Goal: Task Accomplishment & Management: Manage account settings

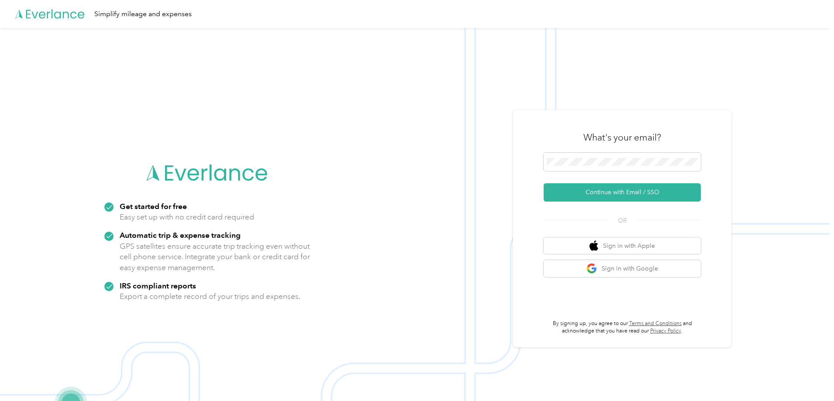
click at [653, 148] on div "What's your email?" at bounding box center [621, 137] width 157 height 31
click at [651, 157] on span at bounding box center [621, 162] width 157 height 18
click at [613, 187] on button "Continue with Email / SSO" at bounding box center [621, 192] width 157 height 18
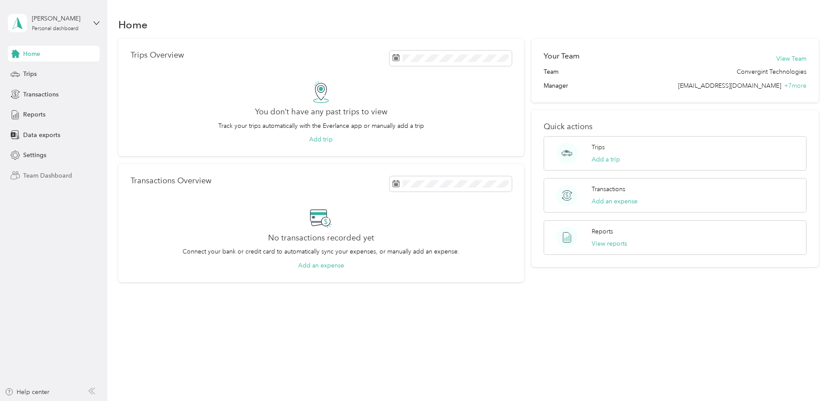
click at [49, 179] on span "Team Dashboard" at bounding box center [47, 175] width 49 height 9
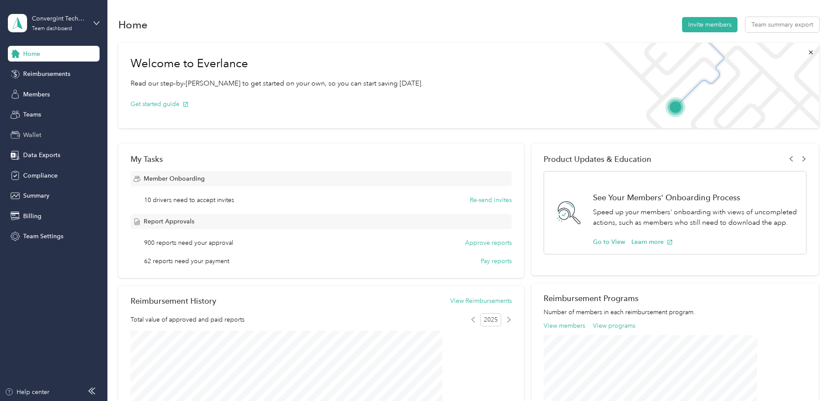
click at [33, 135] on span "Wallet" at bounding box center [32, 135] width 18 height 9
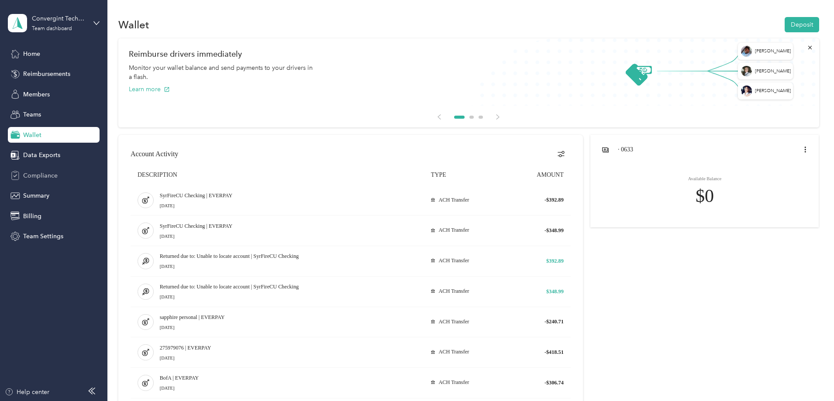
click at [26, 180] on span "Compliance" at bounding box center [40, 175] width 34 height 9
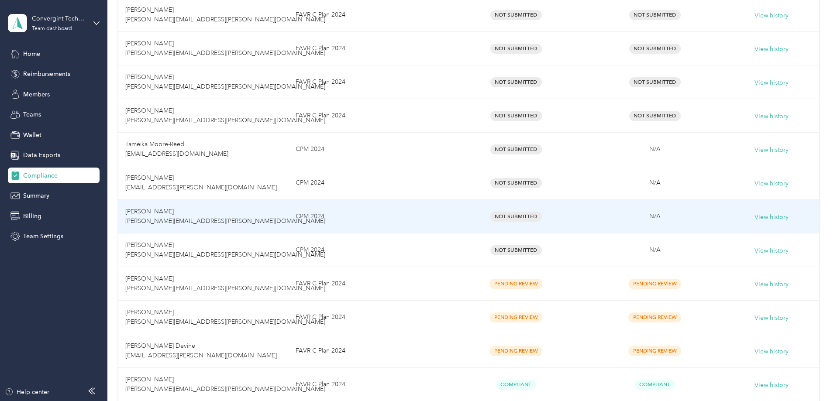
scroll to position [626, 0]
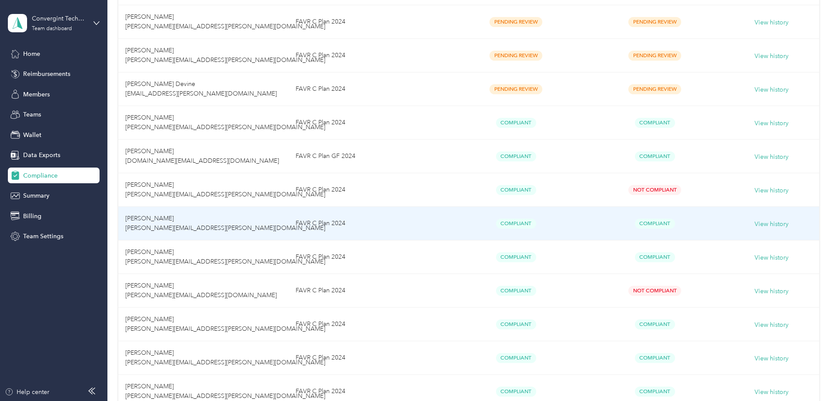
click at [289, 223] on td "David Spears david.spears@convergint.com" at bounding box center [203, 224] width 170 height 34
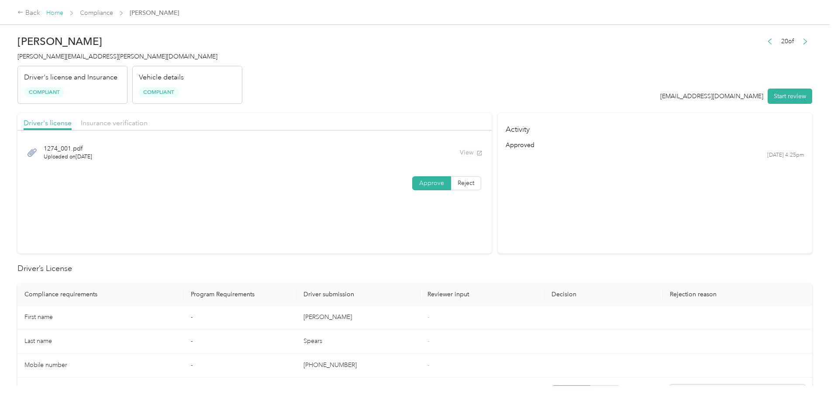
click at [63, 12] on link "Home" at bounding box center [54, 12] width 17 height 7
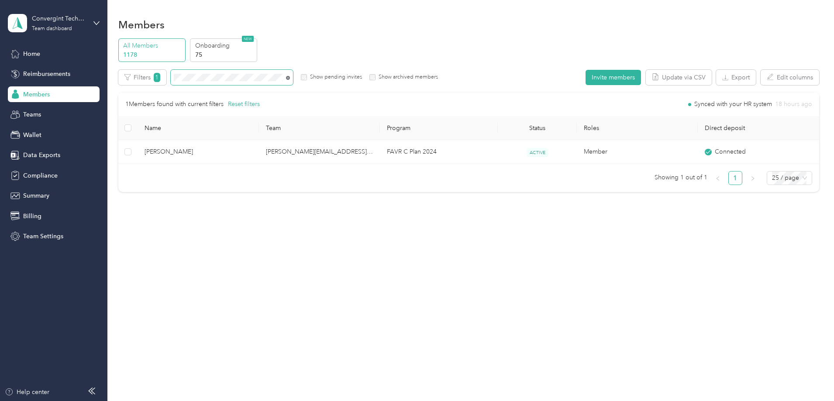
click at [290, 76] on icon at bounding box center [288, 78] width 4 height 4
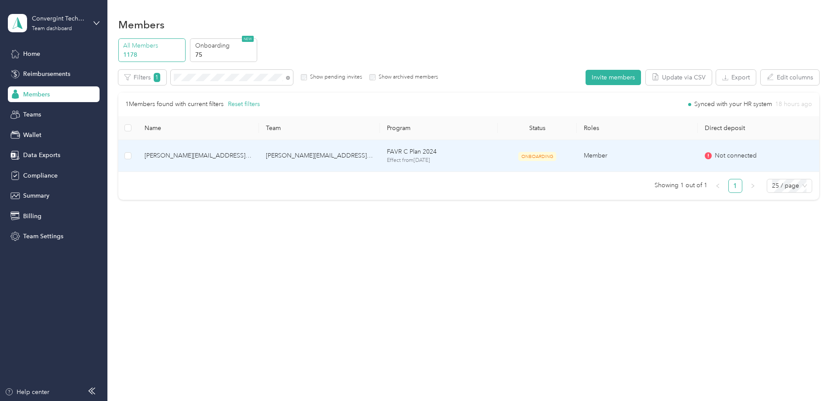
click at [527, 161] on td "ONBOARDING" at bounding box center [537, 156] width 79 height 32
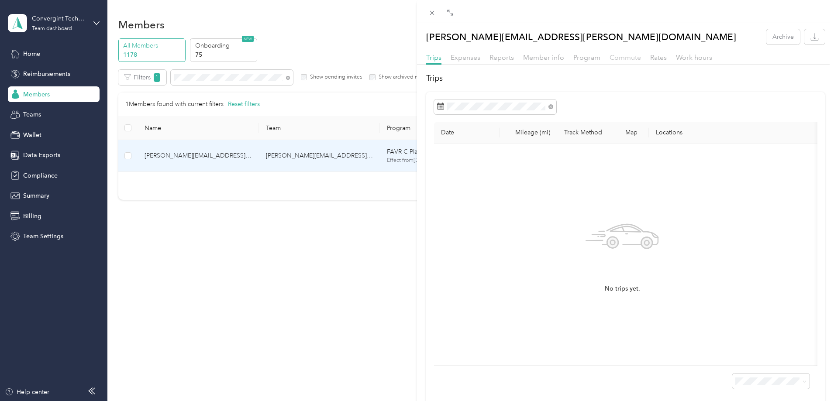
click at [632, 60] on span "Commute" at bounding box center [624, 57] width 31 height 8
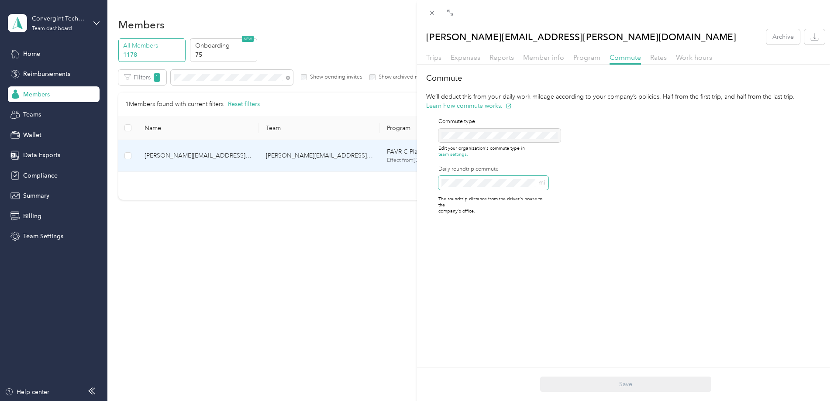
click at [471, 189] on span "mi" at bounding box center [493, 183] width 110 height 14
click at [606, 393] on div "Save" at bounding box center [625, 384] width 417 height 34
click at [589, 385] on button "Save" at bounding box center [625, 384] width 171 height 15
click at [810, 17] on span "Commute distance updated successfully." at bounding box center [750, 22] width 135 height 21
click at [434, 14] on icon at bounding box center [431, 12] width 7 height 7
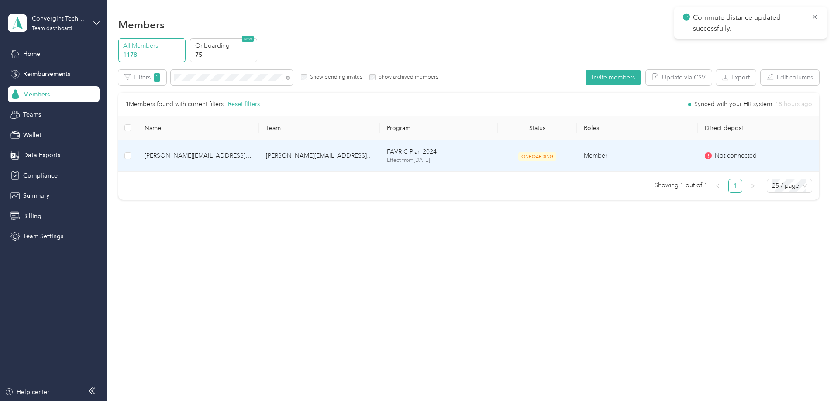
click at [367, 151] on td "darren.nix@convergint.com" at bounding box center [319, 156] width 121 height 32
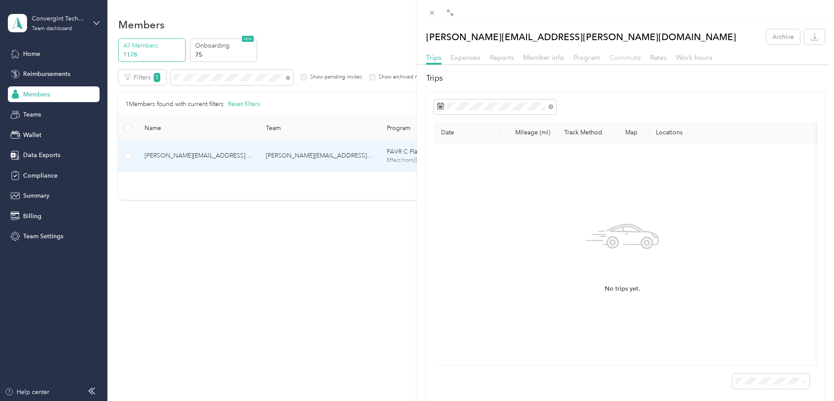
click at [628, 58] on span "Commute" at bounding box center [624, 57] width 31 height 8
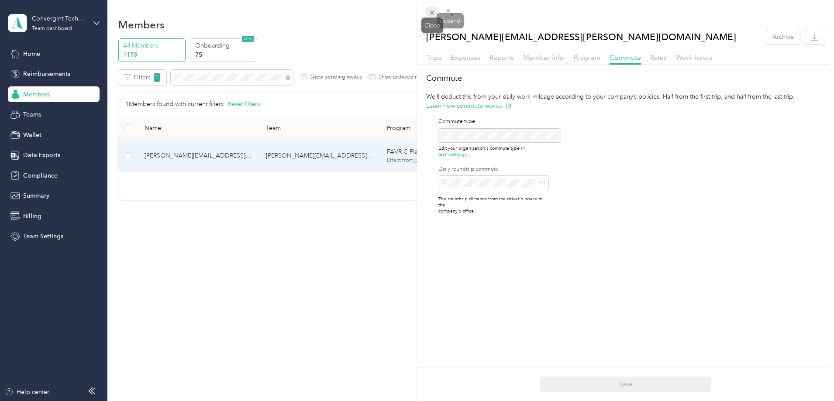
click at [434, 11] on icon at bounding box center [432, 13] width 4 height 4
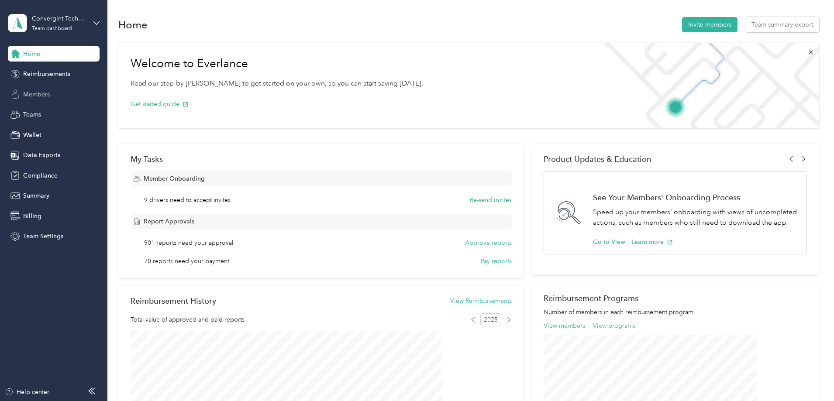
click at [31, 94] on span "Members" at bounding box center [36, 94] width 27 height 9
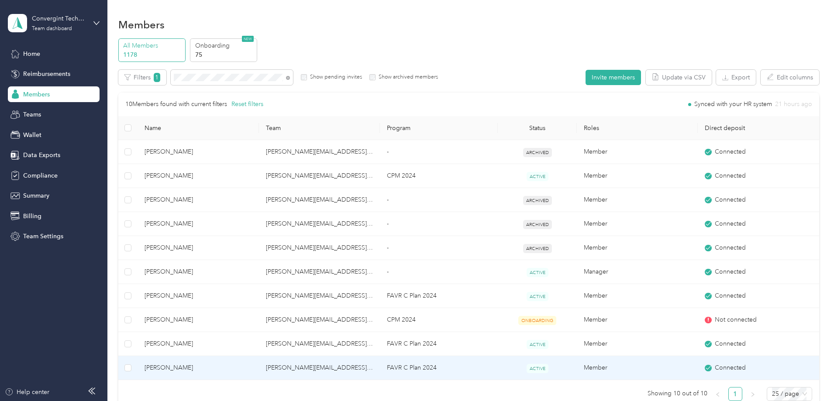
click at [397, 368] on td "FAVR C Plan 2024" at bounding box center [439, 368] width 118 height 24
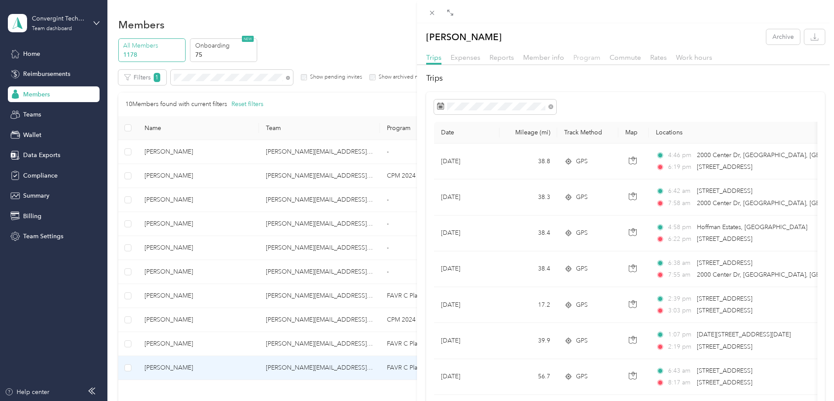
click at [578, 58] on span "Program" at bounding box center [586, 57] width 27 height 8
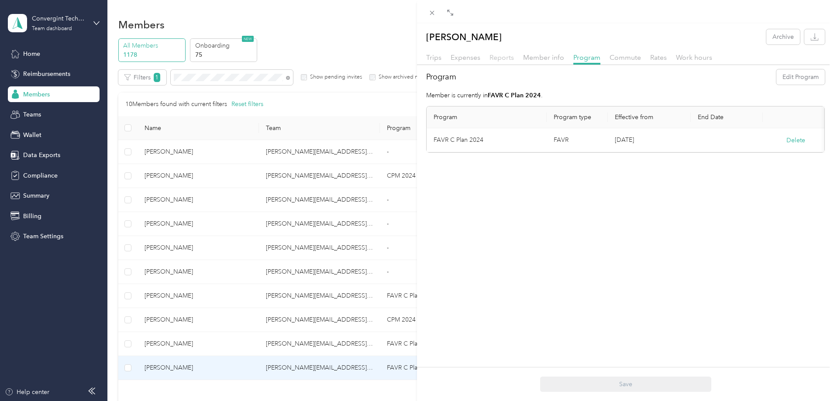
click at [507, 58] on span "Reports" at bounding box center [501, 57] width 24 height 8
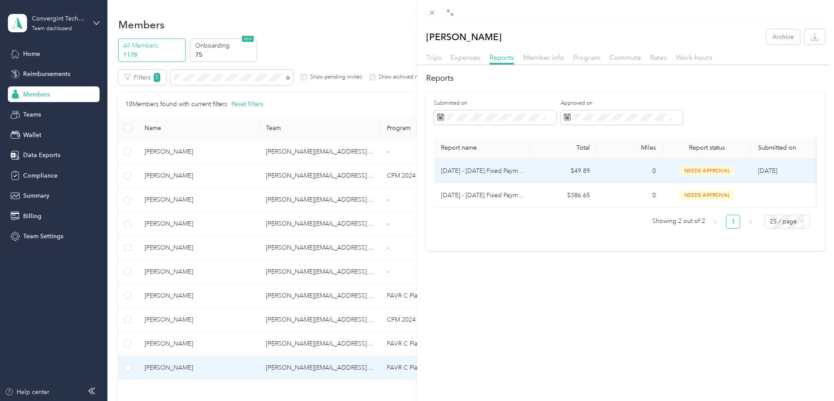
click at [533, 173] on td "$49.89" at bounding box center [564, 171] width 66 height 24
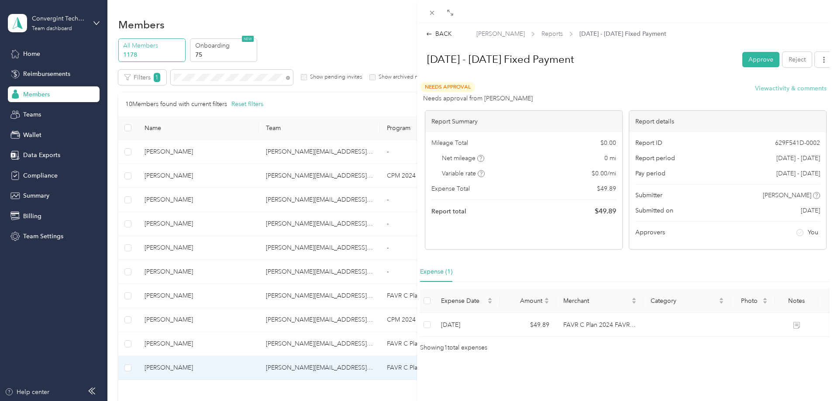
click at [761, 85] on button "View activity & comments" at bounding box center [791, 88] width 72 height 9
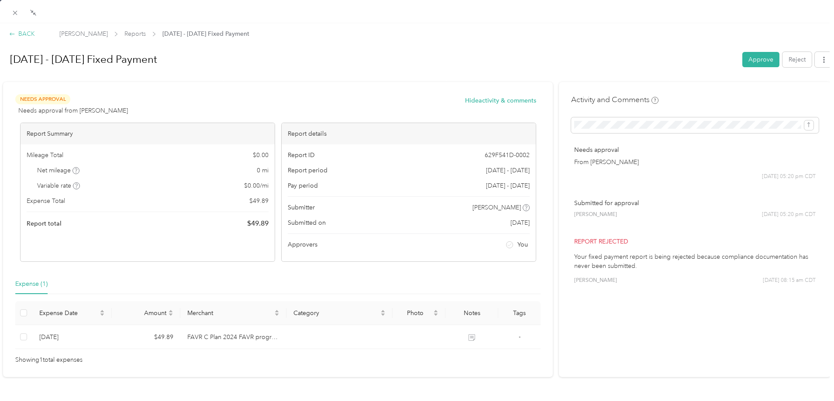
click at [27, 34] on div "BACK" at bounding box center [22, 33] width 26 height 9
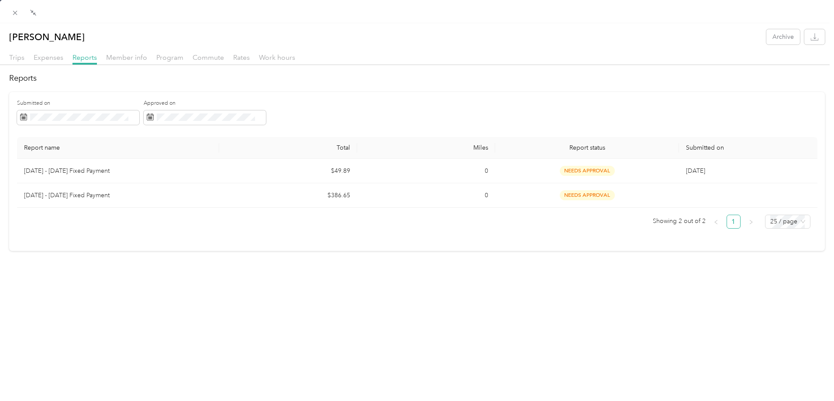
click at [13, 10] on icon at bounding box center [14, 12] width 7 height 7
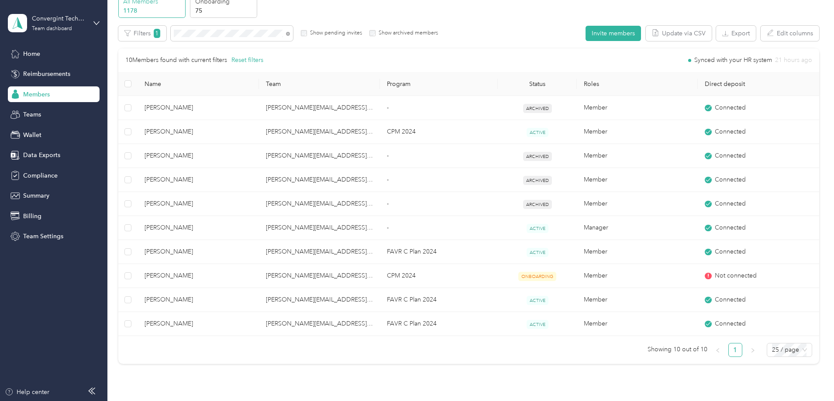
scroll to position [105, 0]
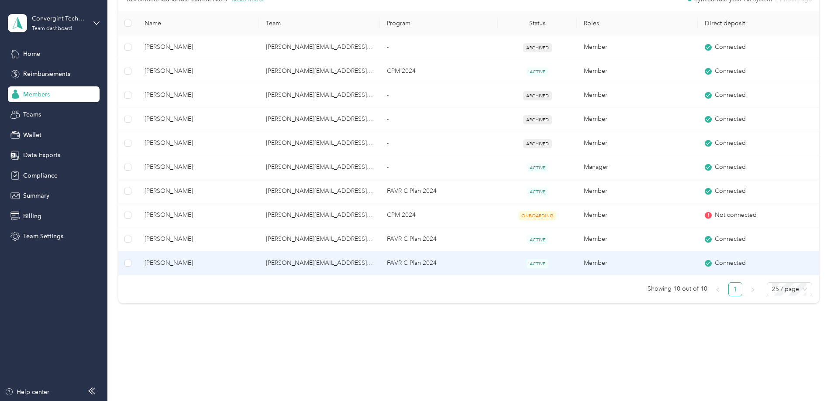
click at [378, 265] on td "[PERSON_NAME][EMAIL_ADDRESS][DOMAIN_NAME]" at bounding box center [319, 263] width 121 height 24
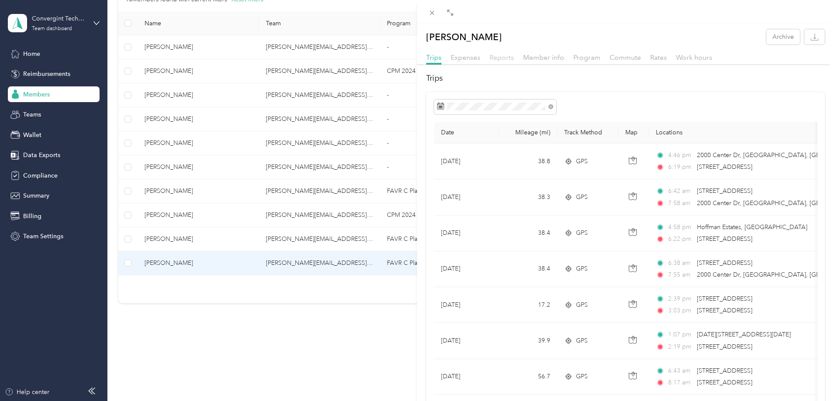
click at [505, 60] on span "Reports" at bounding box center [501, 57] width 24 height 8
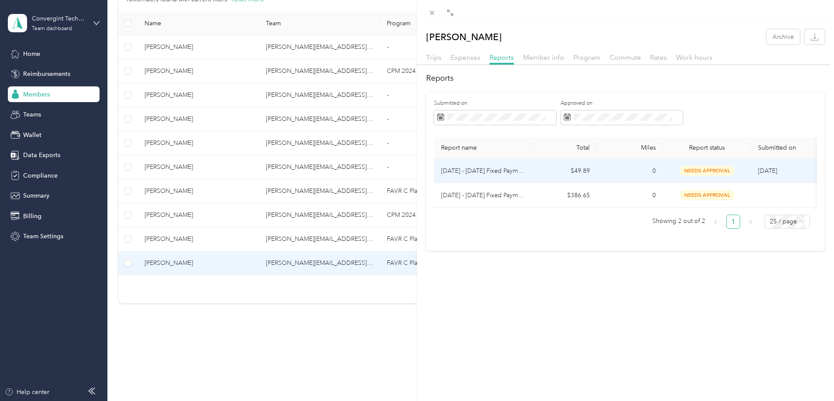
click at [544, 171] on td "$49.89" at bounding box center [564, 171] width 66 height 24
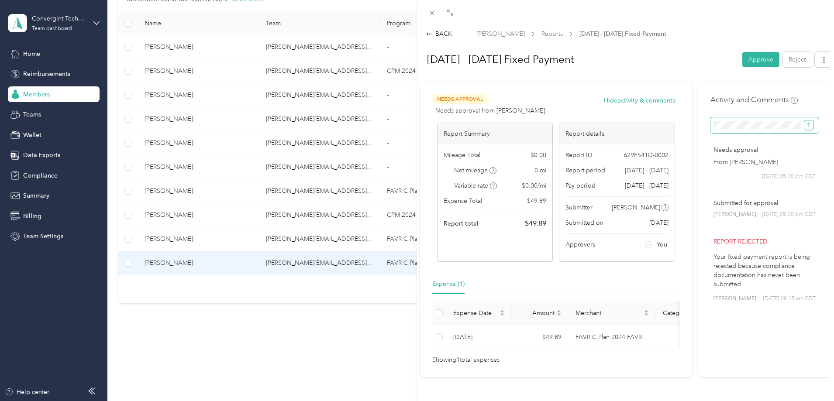
click at [805, 125] on icon "submit" at bounding box center [808, 125] width 6 height 6
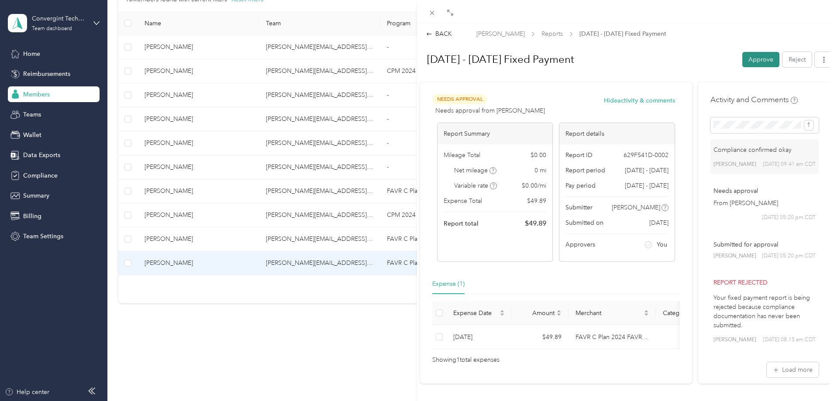
click at [749, 59] on button "Approve" at bounding box center [760, 59] width 37 height 15
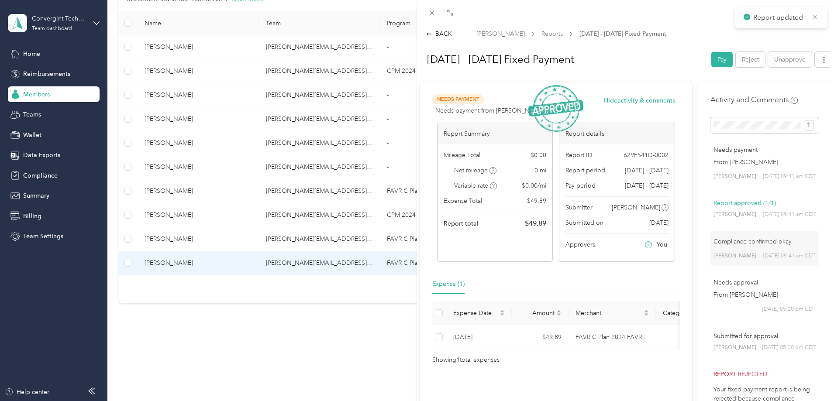
click at [815, 15] on icon at bounding box center [814, 17] width 7 height 8
click at [440, 32] on div "BACK" at bounding box center [439, 33] width 26 height 9
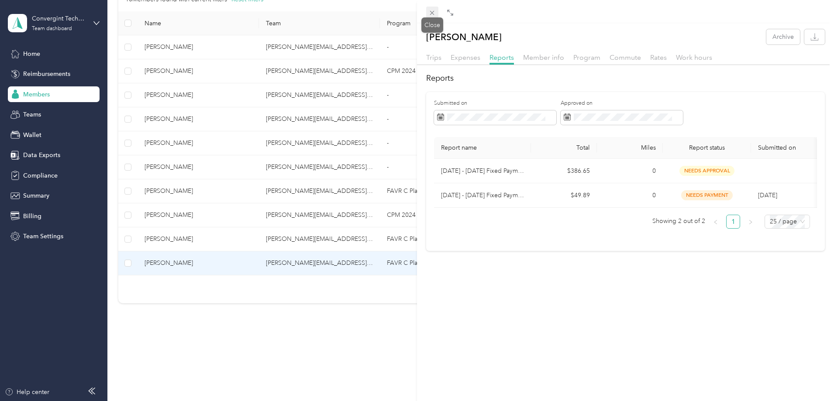
click at [434, 14] on icon at bounding box center [431, 12] width 7 height 7
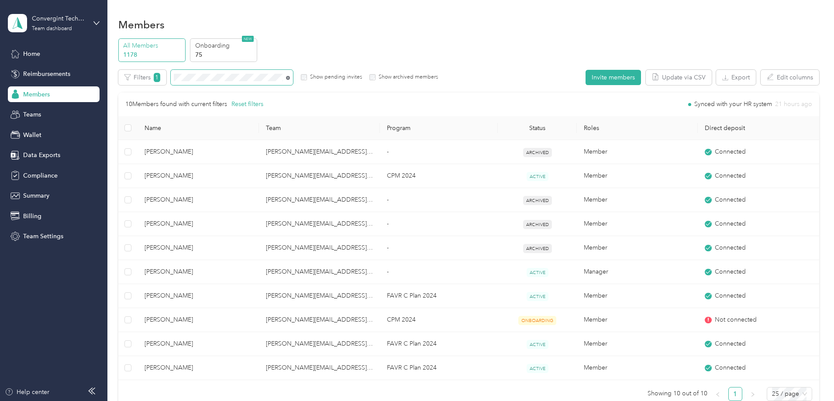
click at [290, 77] on icon at bounding box center [288, 78] width 4 height 4
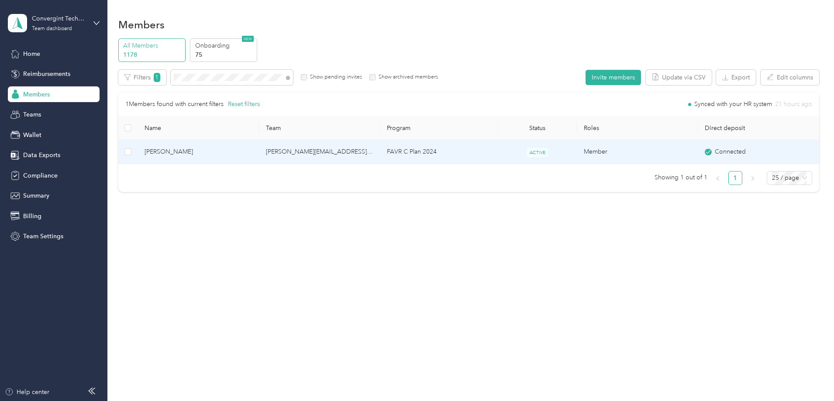
click at [325, 156] on td "[PERSON_NAME][EMAIL_ADDRESS][PERSON_NAME][DOMAIN_NAME]" at bounding box center [319, 152] width 121 height 24
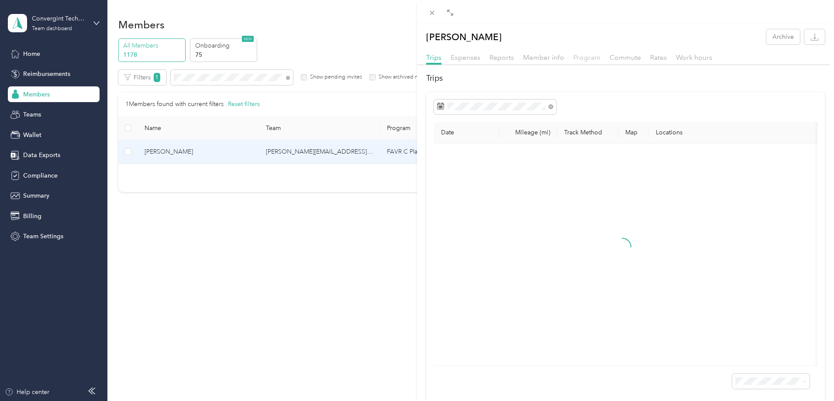
click at [585, 56] on span "Program" at bounding box center [586, 57] width 27 height 8
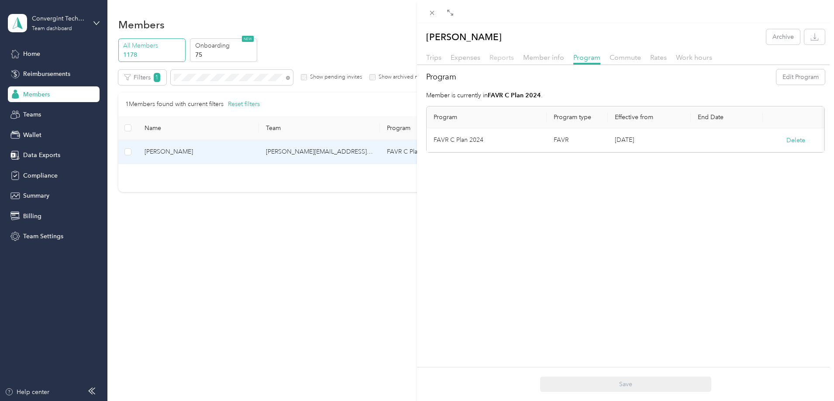
click at [503, 59] on span "Reports" at bounding box center [501, 57] width 24 height 8
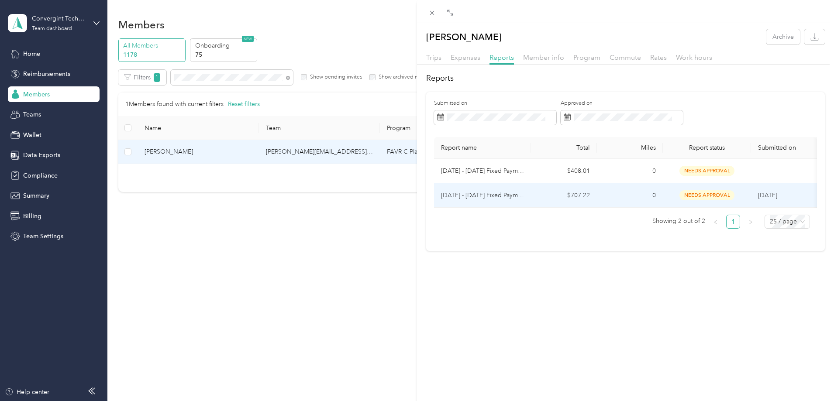
click at [553, 197] on td "$707.22" at bounding box center [564, 195] width 66 height 24
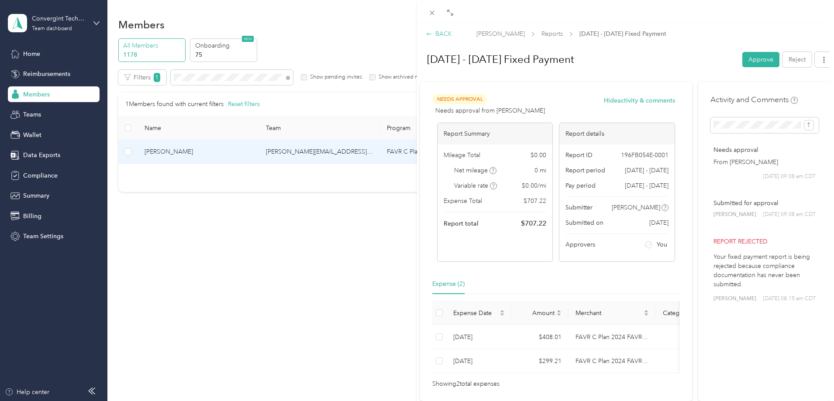
click at [437, 36] on div "BACK" at bounding box center [439, 33] width 26 height 9
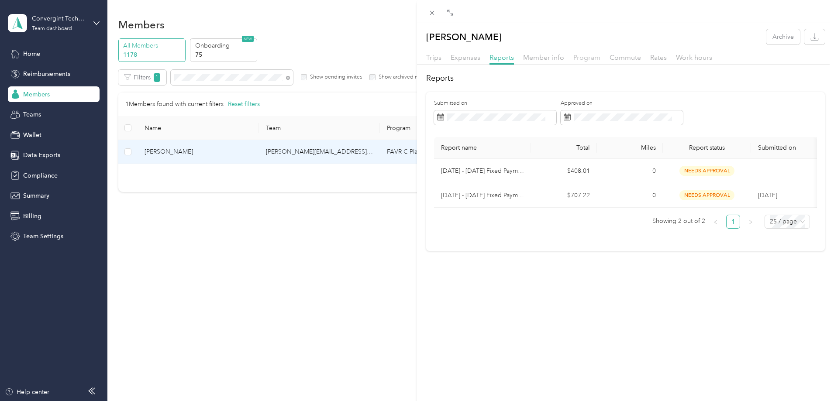
click at [589, 55] on span "Program" at bounding box center [586, 57] width 27 height 8
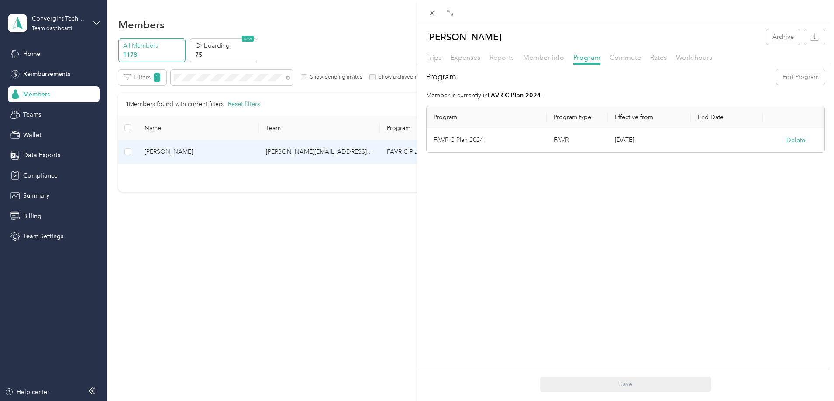
click at [502, 56] on span "Reports" at bounding box center [501, 57] width 24 height 8
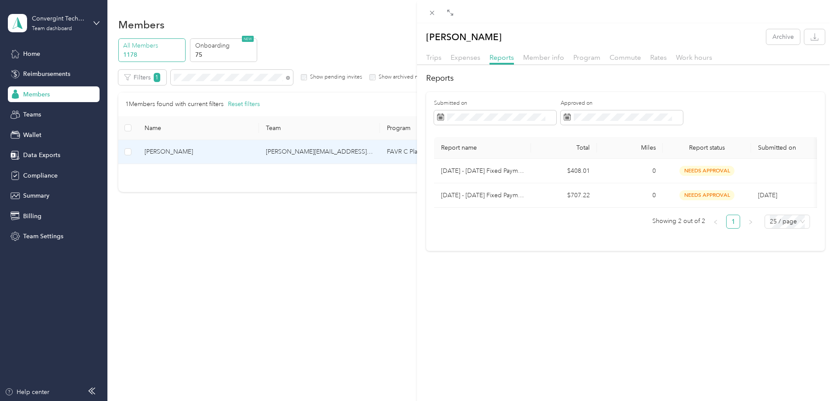
click at [535, 62] on div "Member info" at bounding box center [543, 57] width 41 height 11
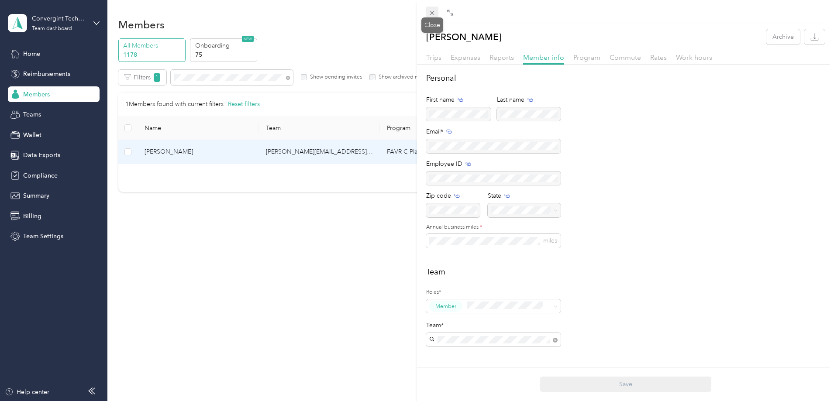
click at [430, 13] on icon at bounding box center [431, 12] width 7 height 7
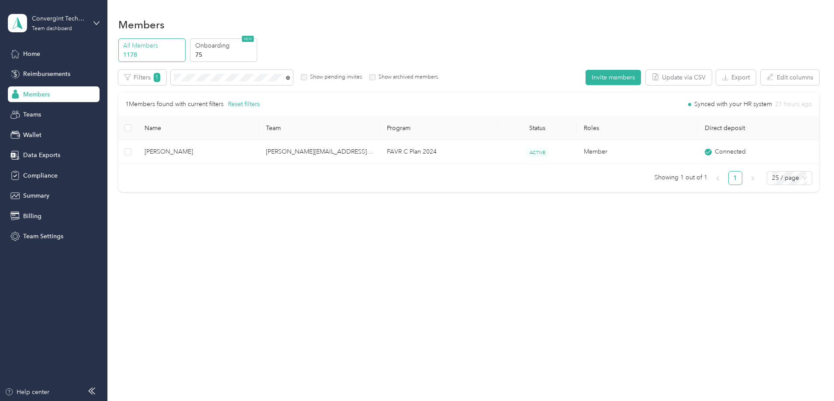
click at [290, 76] on icon at bounding box center [288, 78] width 4 height 4
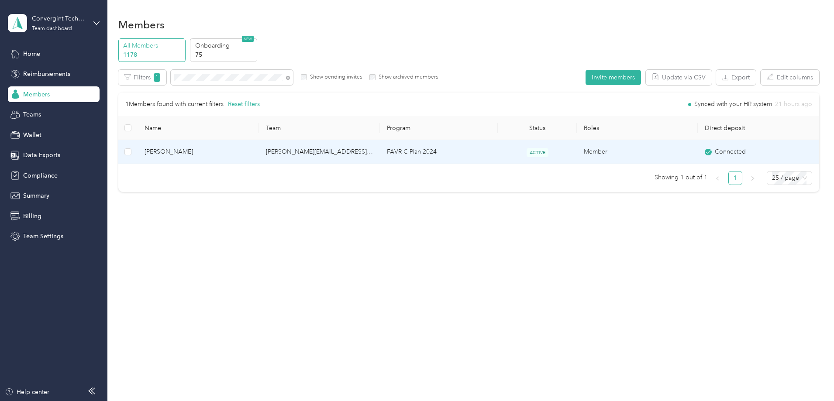
click at [465, 158] on td "FAVR C Plan 2024" at bounding box center [439, 152] width 118 height 24
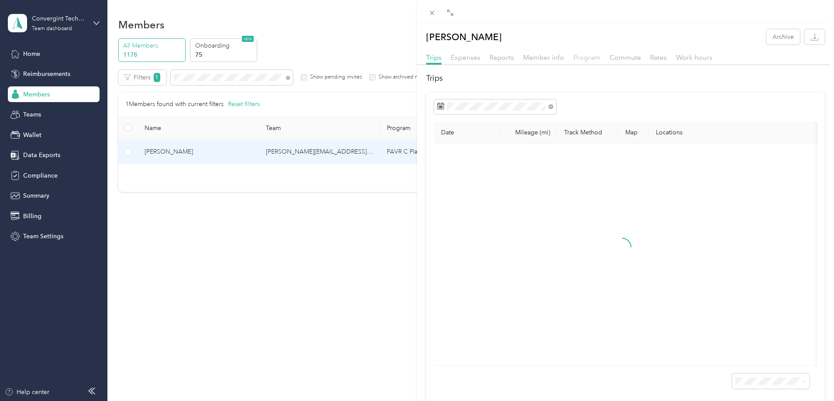
click at [581, 59] on span "Program" at bounding box center [586, 57] width 27 height 8
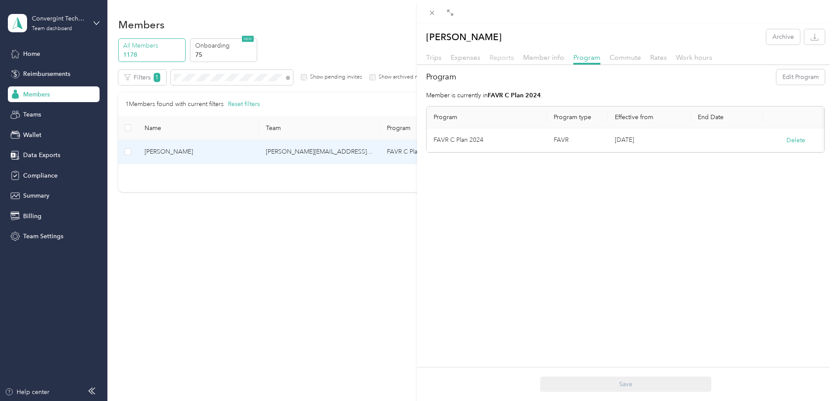
click at [509, 60] on span "Reports" at bounding box center [501, 57] width 24 height 8
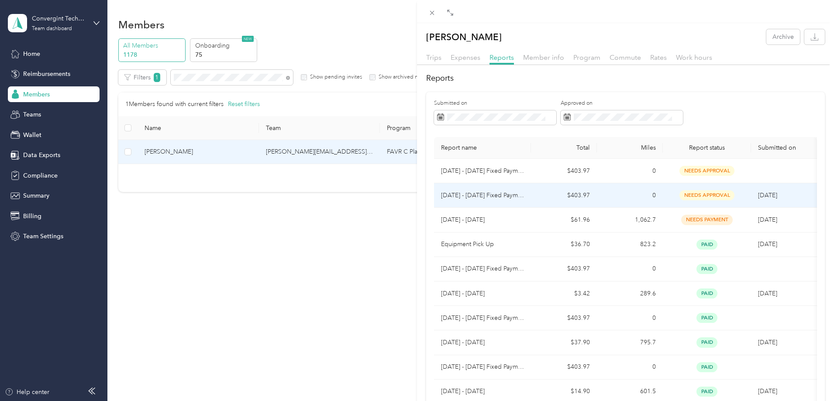
click at [544, 193] on td "$403.97" at bounding box center [564, 195] width 66 height 24
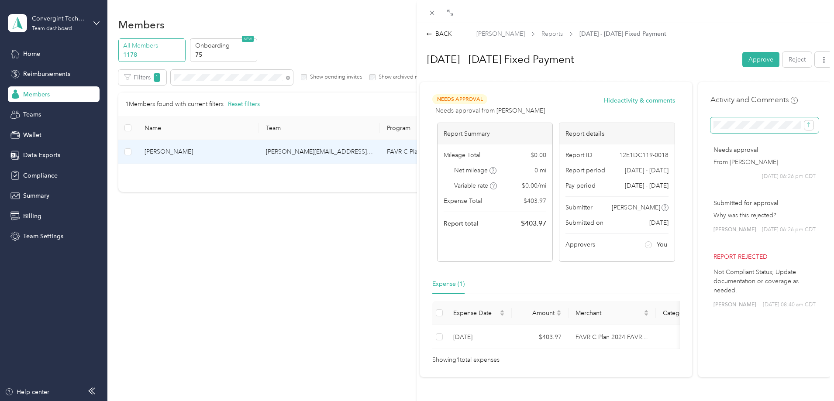
scroll to position [0, 60]
click at [808, 127] on button "submit" at bounding box center [808, 125] width 9 height 10
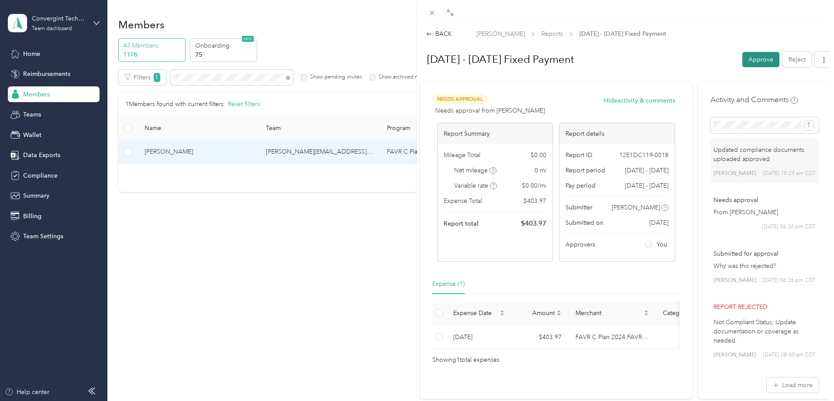
click at [751, 58] on button "Approve" at bounding box center [760, 59] width 37 height 15
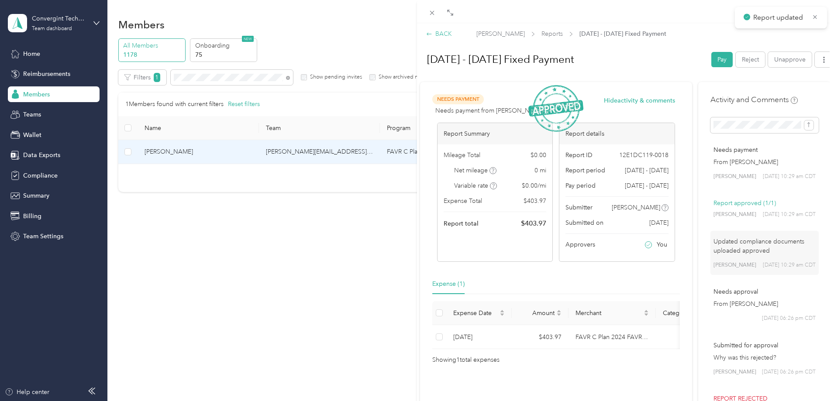
click at [443, 34] on div "BACK" at bounding box center [439, 33] width 26 height 9
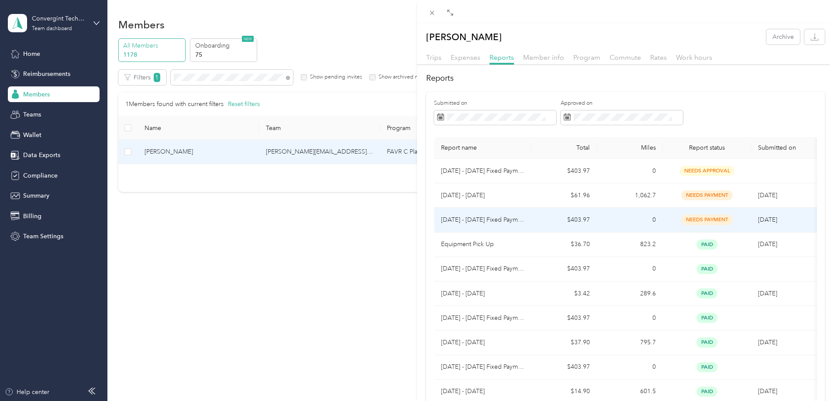
click at [614, 223] on td "0" at bounding box center [630, 220] width 66 height 24
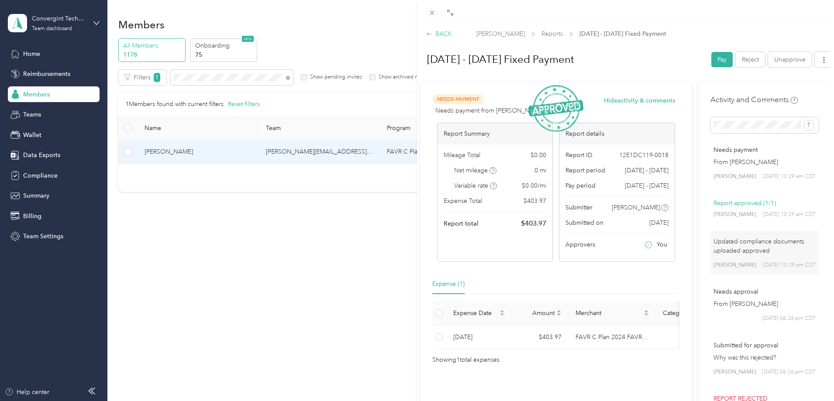
click at [440, 33] on div "BACK" at bounding box center [439, 33] width 26 height 9
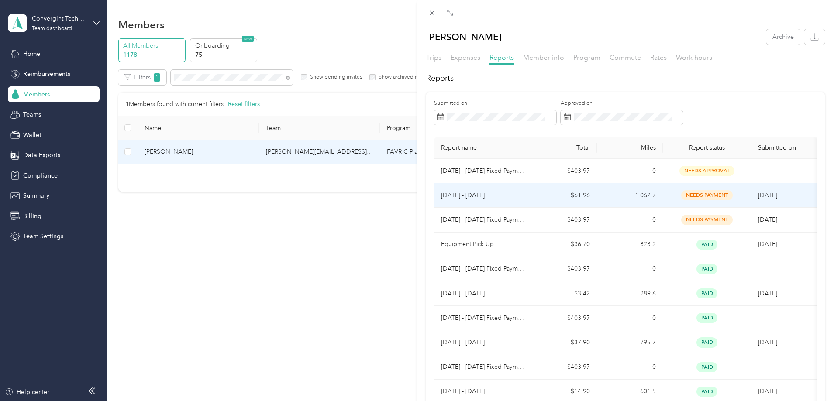
click at [612, 195] on td "1,062.7" at bounding box center [630, 195] width 66 height 24
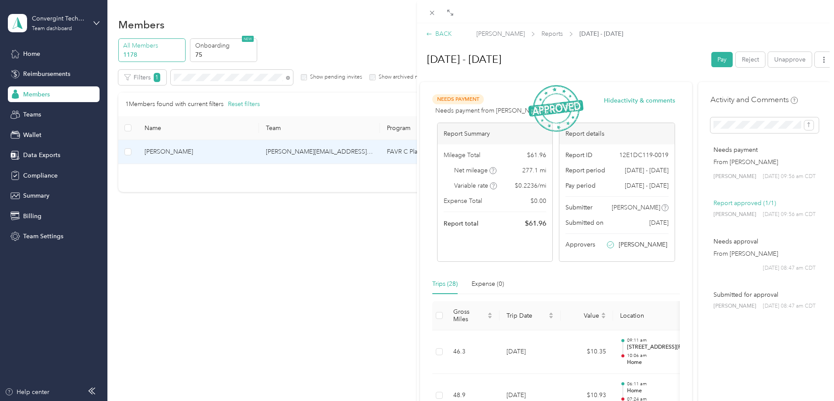
click at [436, 33] on div "BACK" at bounding box center [439, 33] width 26 height 9
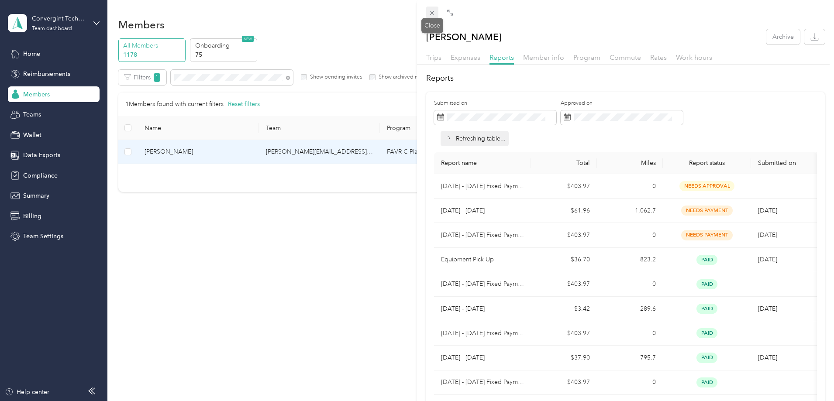
click at [430, 9] on span at bounding box center [432, 13] width 12 height 12
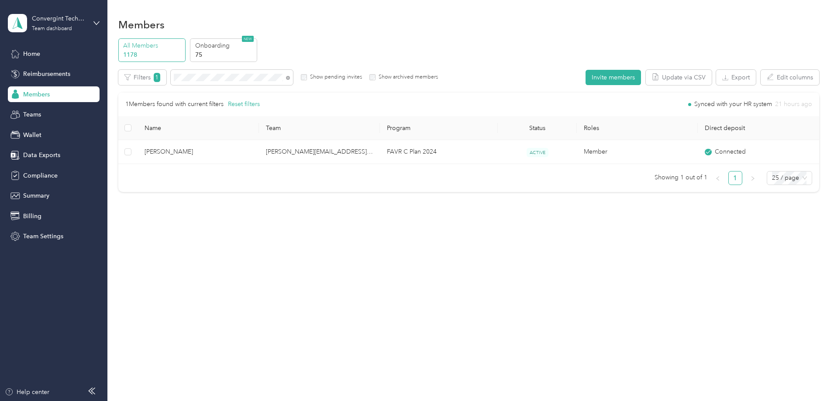
drag, startPoint x: 347, startPoint y: 77, endPoint x: 340, endPoint y: 76, distance: 7.4
click at [290, 76] on icon at bounding box center [288, 78] width 4 height 4
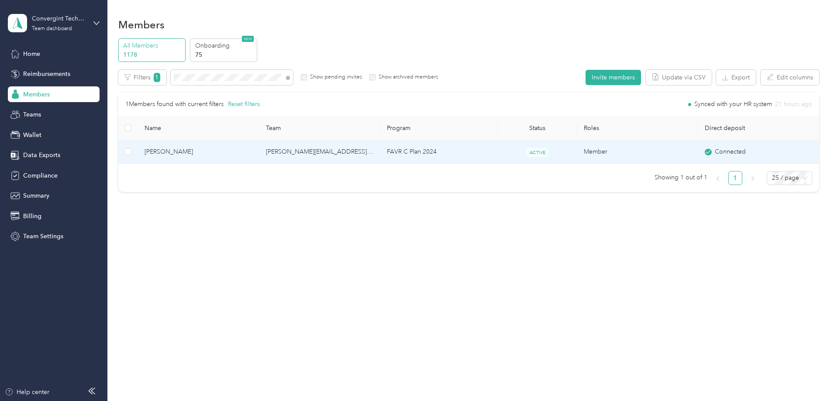
click at [422, 156] on td "FAVR C Plan 2024" at bounding box center [439, 152] width 118 height 24
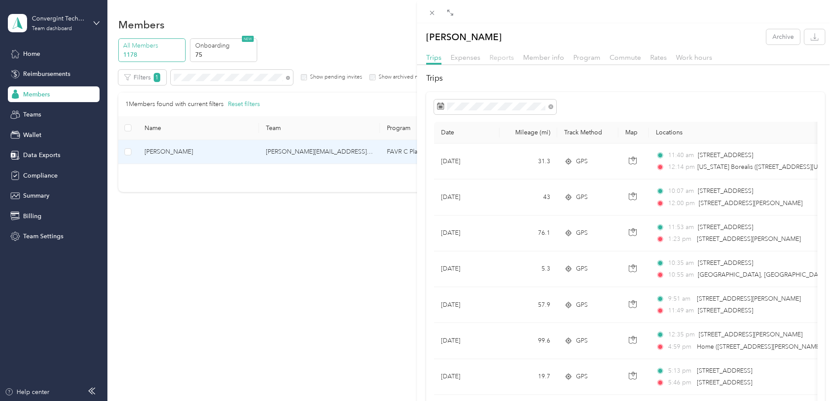
click at [509, 59] on span "Reports" at bounding box center [501, 57] width 24 height 8
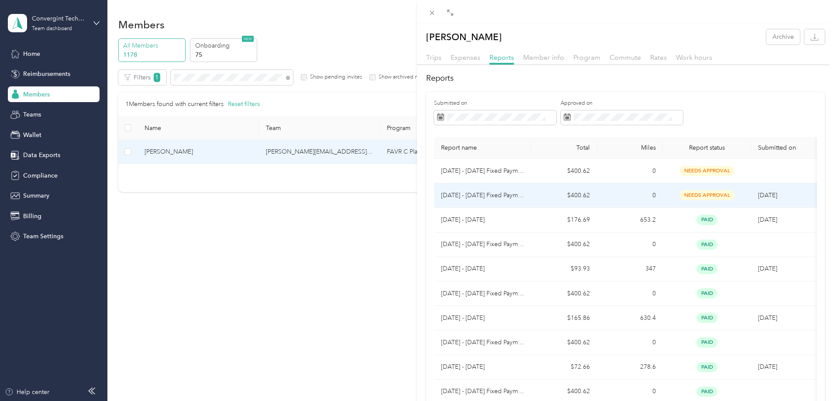
click at [628, 202] on td "0" at bounding box center [630, 195] width 66 height 24
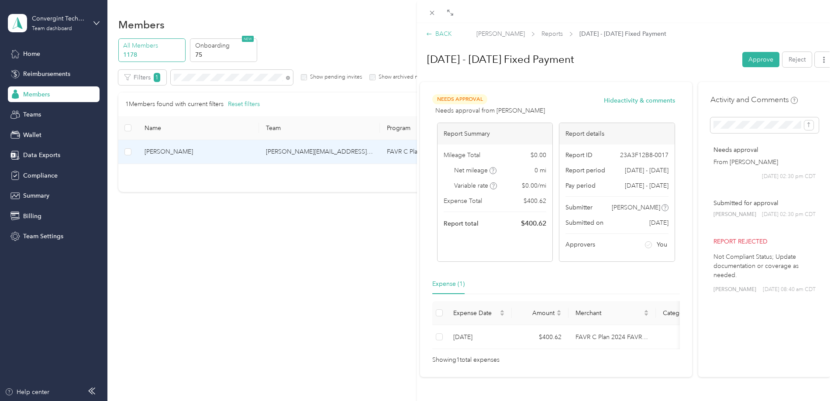
click at [440, 34] on div "BACK" at bounding box center [439, 33] width 26 height 9
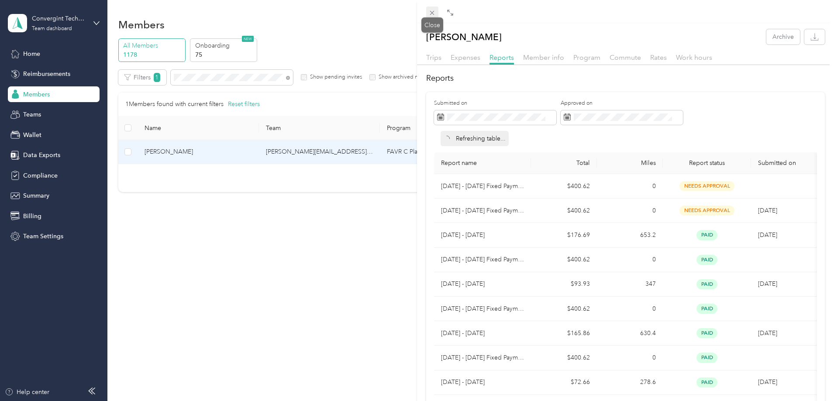
click at [432, 12] on icon at bounding box center [431, 12] width 7 height 7
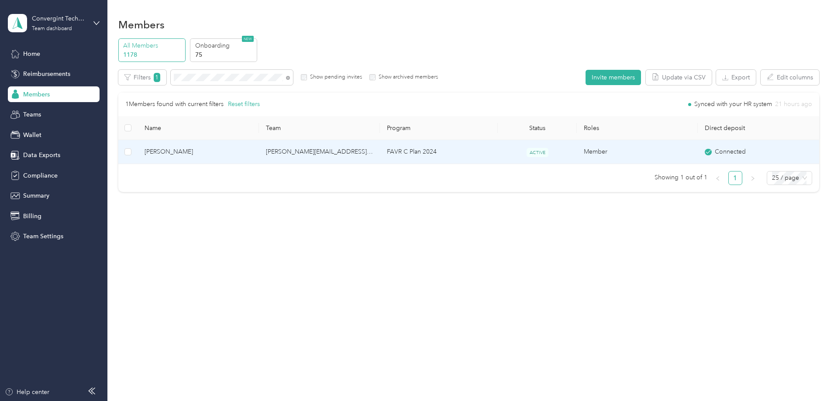
click at [598, 149] on td "Member" at bounding box center [637, 152] width 121 height 24
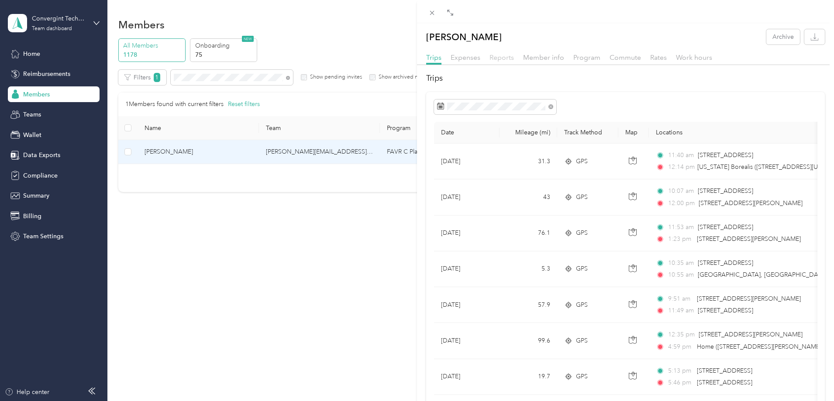
click at [506, 54] on span "Reports" at bounding box center [501, 57] width 24 height 8
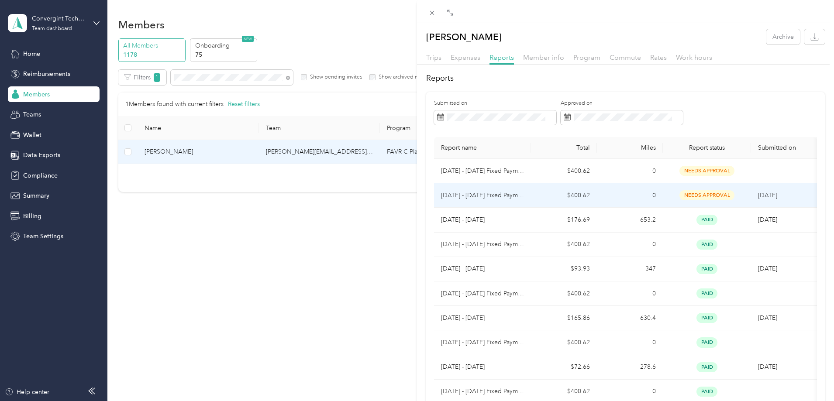
click at [655, 193] on td "0" at bounding box center [630, 195] width 66 height 24
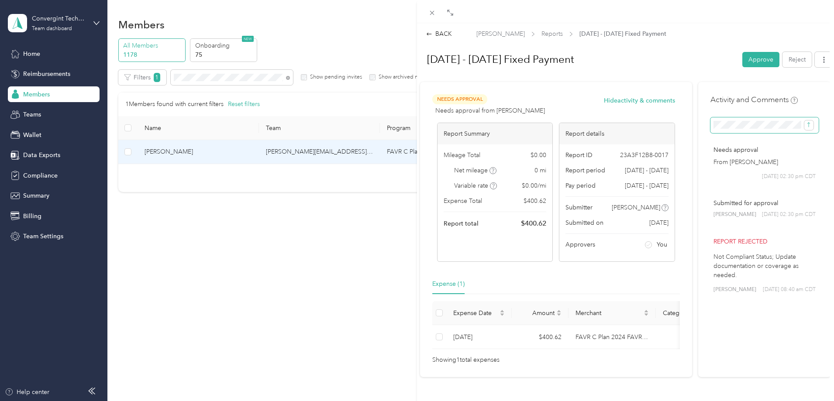
scroll to position [0, 18]
click at [804, 120] on button "submit" at bounding box center [808, 125] width 9 height 10
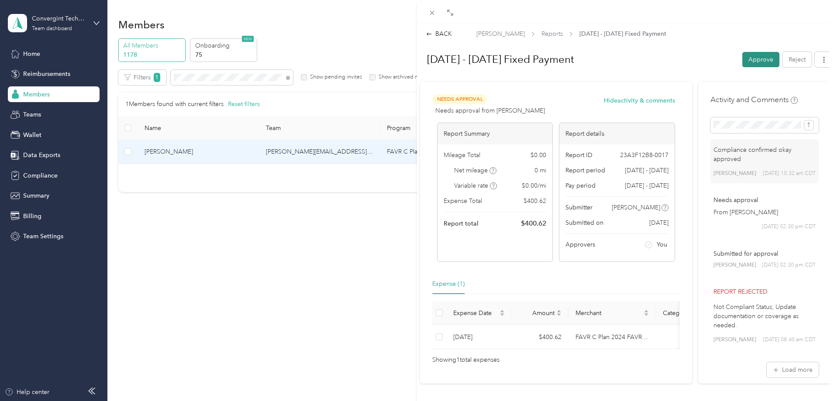
click at [756, 58] on button "Approve" at bounding box center [760, 59] width 37 height 15
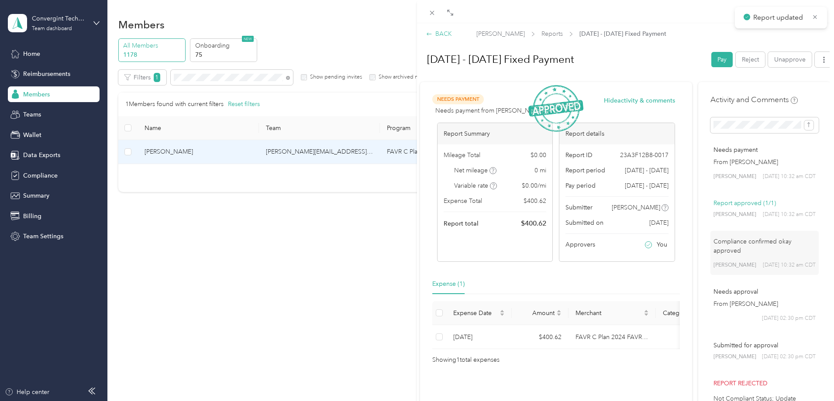
click at [443, 31] on div "BACK" at bounding box center [439, 33] width 26 height 9
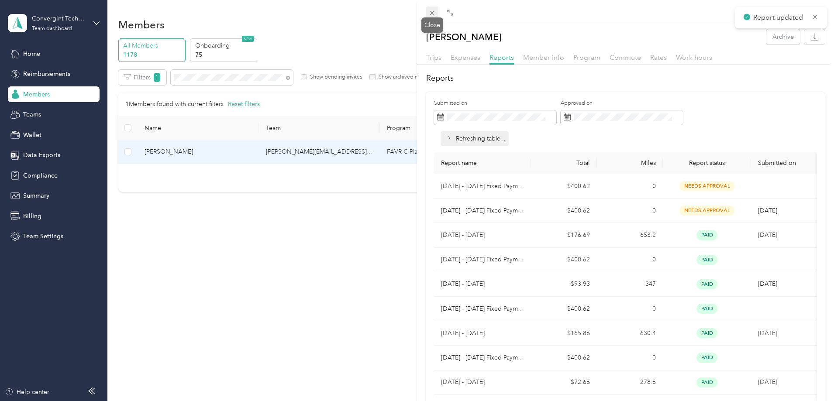
click at [432, 14] on icon at bounding box center [431, 12] width 7 height 7
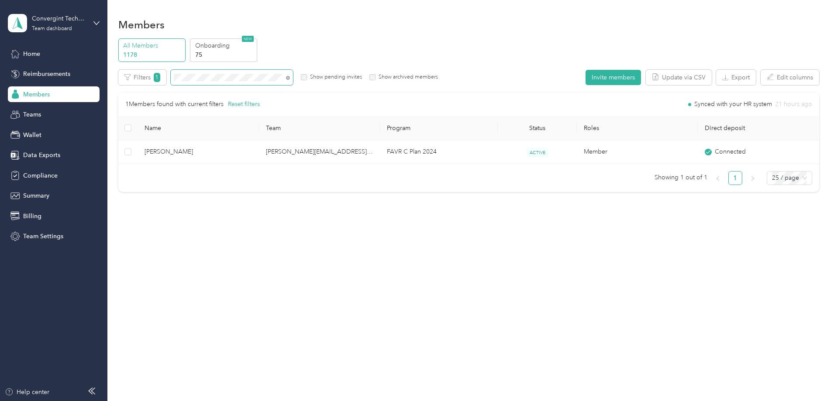
click at [293, 77] on span at bounding box center [232, 77] width 122 height 15
click at [290, 78] on icon at bounding box center [288, 78] width 4 height 4
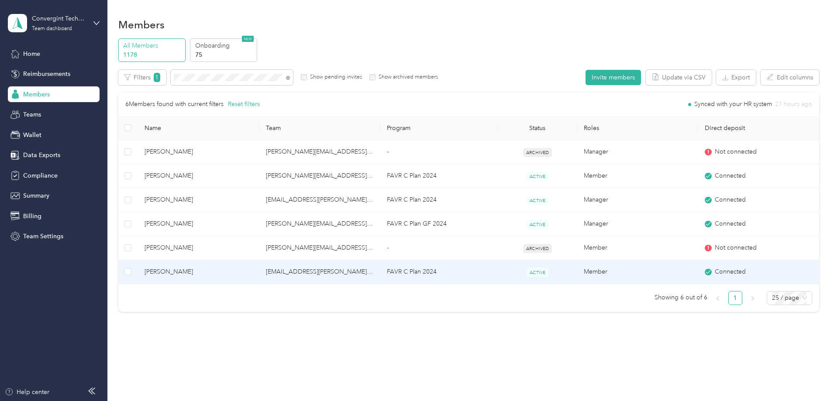
click at [349, 271] on td "[EMAIL_ADDRESS][PERSON_NAME][DOMAIN_NAME]" at bounding box center [319, 272] width 121 height 24
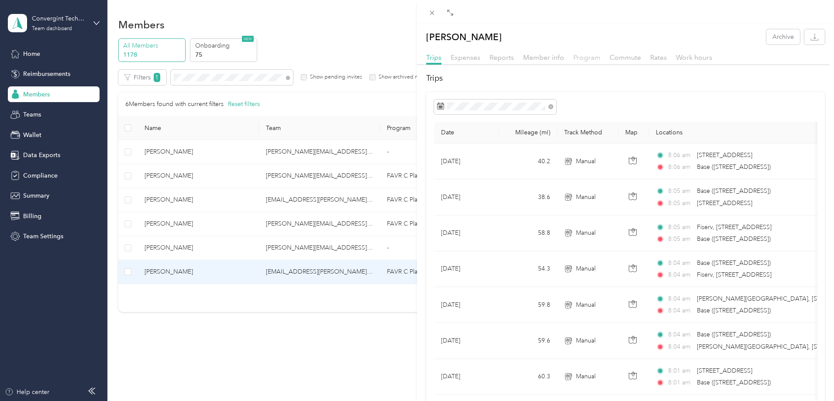
click at [591, 58] on span "Program" at bounding box center [586, 57] width 27 height 8
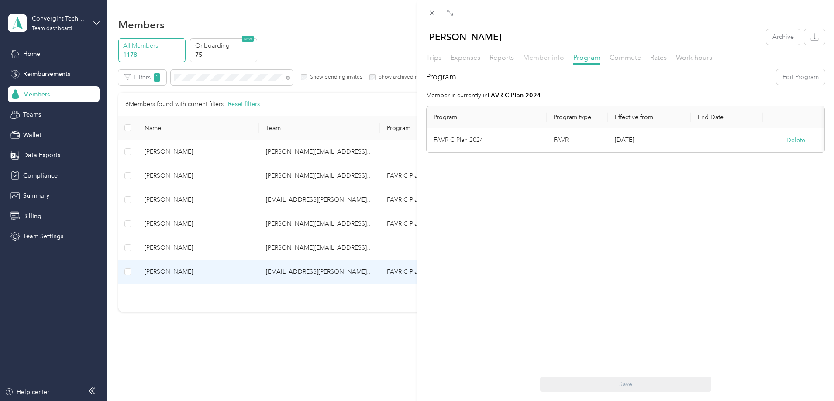
click at [529, 58] on span "Member info" at bounding box center [543, 57] width 41 height 8
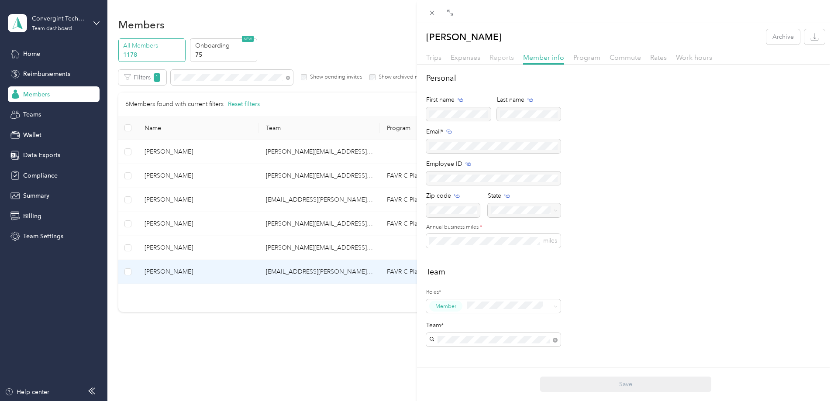
click at [509, 57] on span "Reports" at bounding box center [501, 57] width 24 height 8
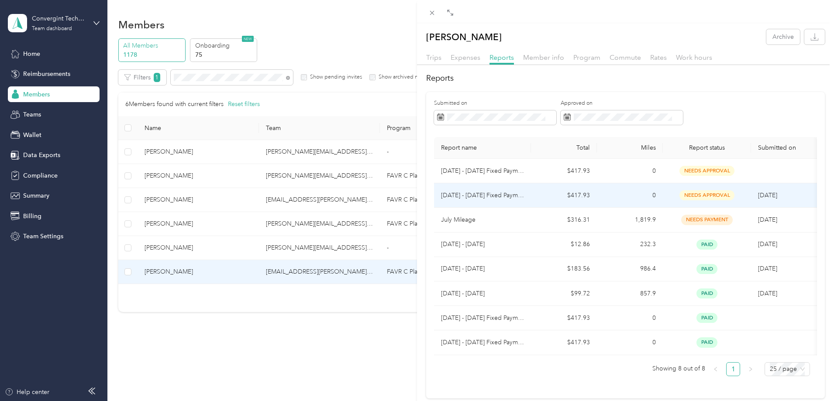
click at [555, 187] on td "$417.93" at bounding box center [564, 195] width 66 height 24
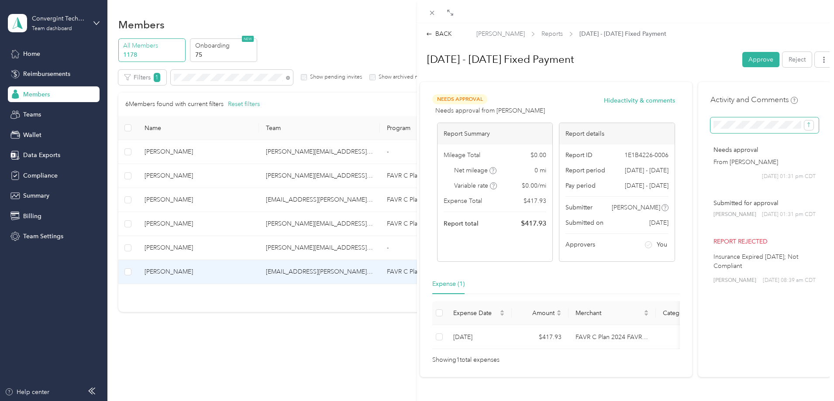
scroll to position [0, 18]
click at [805, 127] on icon "submit" at bounding box center [808, 125] width 6 height 6
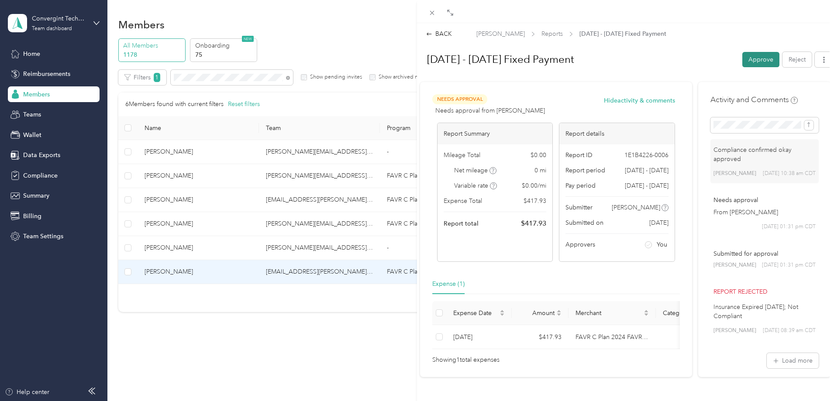
click at [755, 55] on button "Approve" at bounding box center [760, 59] width 37 height 15
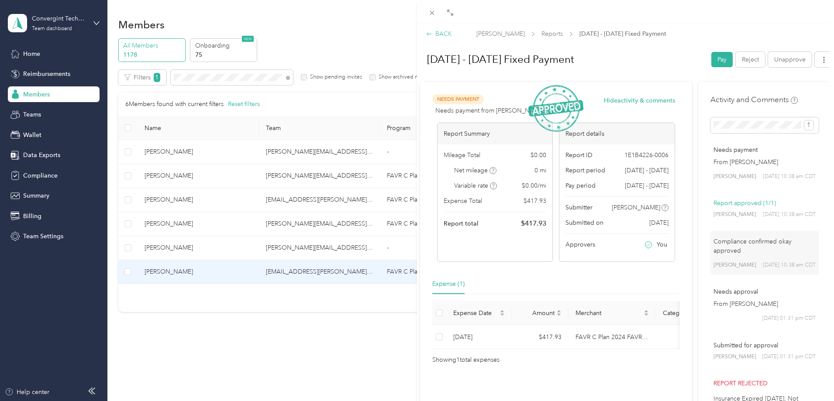
click at [442, 33] on div "BACK" at bounding box center [439, 33] width 26 height 9
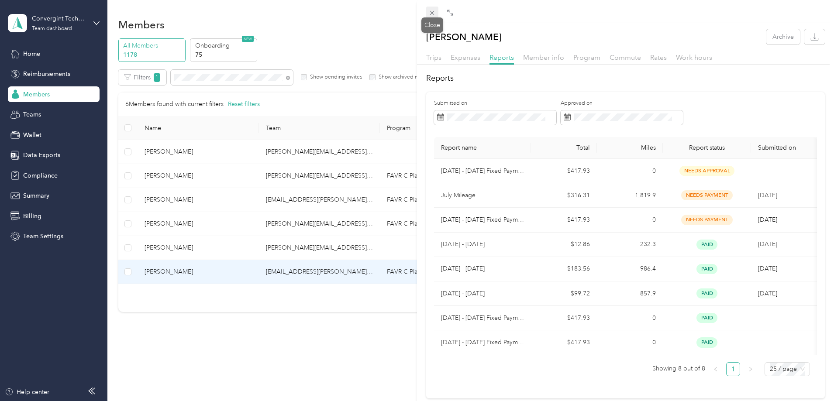
click at [430, 14] on icon at bounding box center [431, 12] width 7 height 7
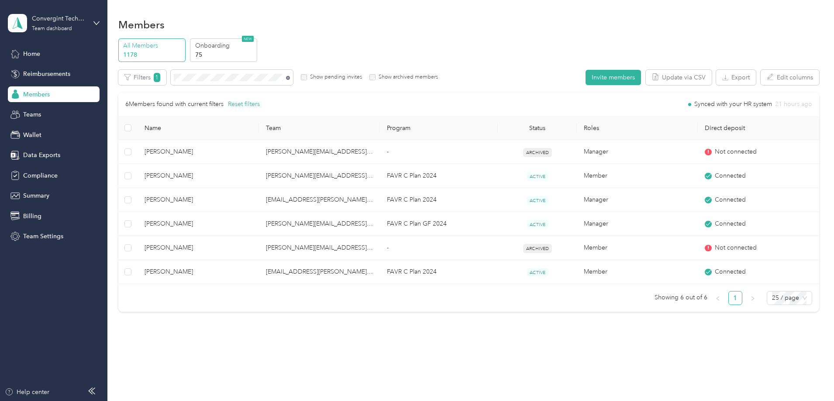
click at [290, 77] on icon at bounding box center [288, 78] width 4 height 4
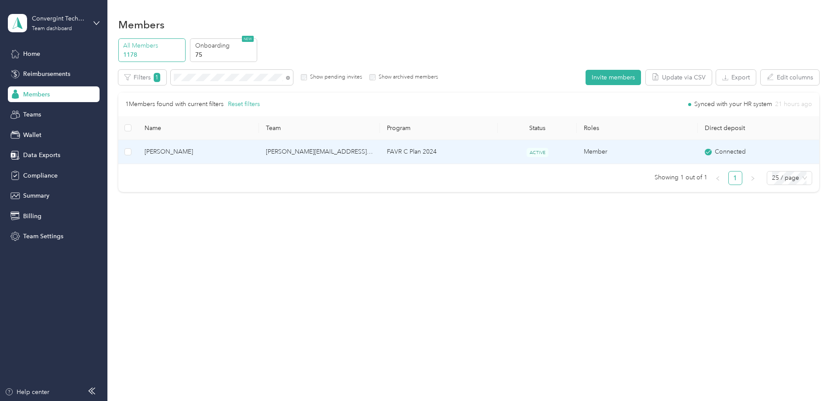
click at [347, 153] on td "[PERSON_NAME][EMAIL_ADDRESS][PERSON_NAME][DOMAIN_NAME]" at bounding box center [319, 152] width 121 height 24
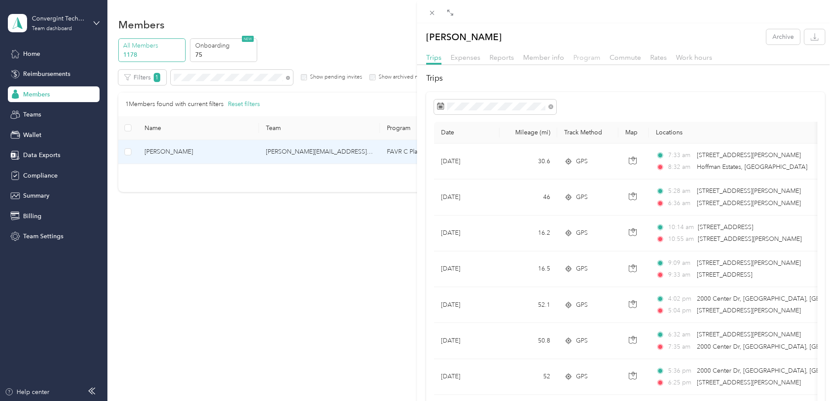
click at [583, 57] on span "Program" at bounding box center [586, 57] width 27 height 8
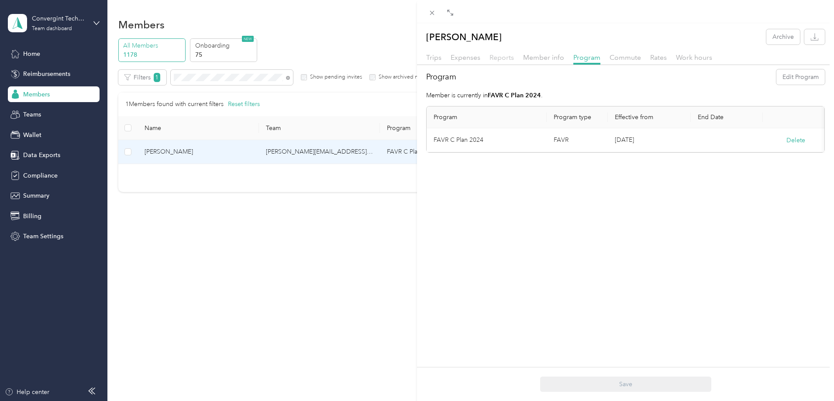
click at [497, 58] on span "Reports" at bounding box center [501, 57] width 24 height 8
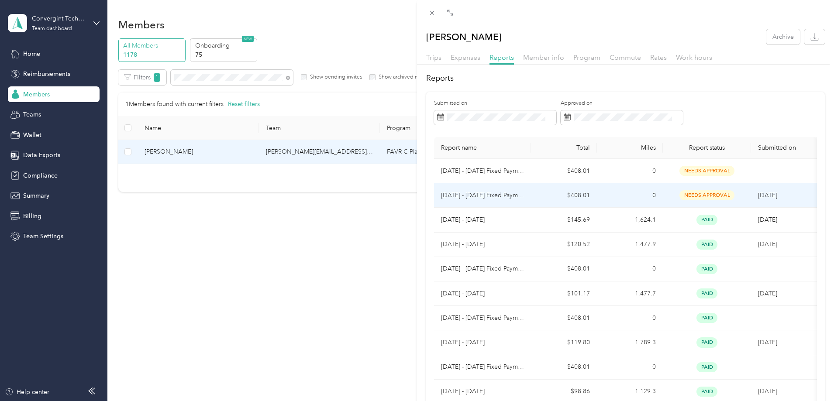
click at [510, 200] on td "[DATE] - [DATE] Fixed Payment" at bounding box center [482, 195] width 97 height 24
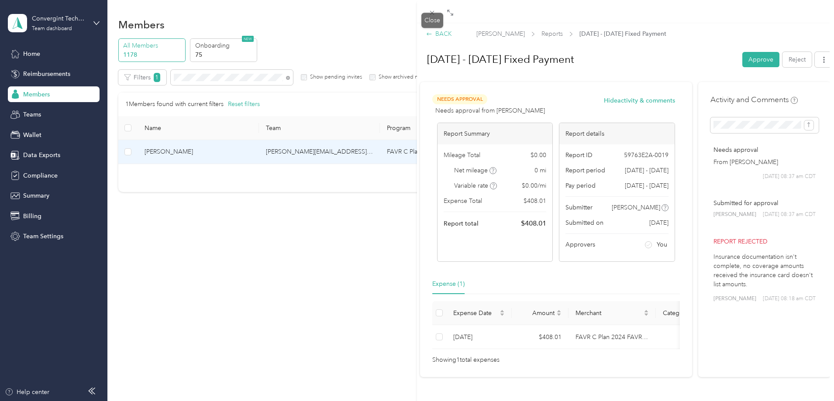
click at [445, 35] on div "BACK" at bounding box center [439, 33] width 26 height 9
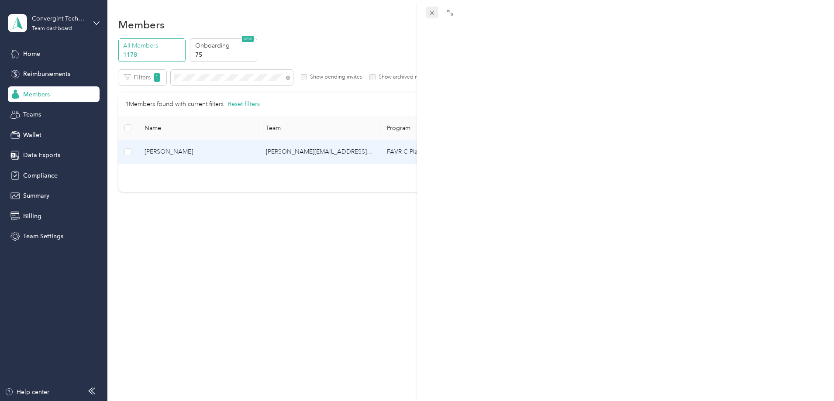
click at [432, 12] on icon at bounding box center [431, 12] width 7 height 7
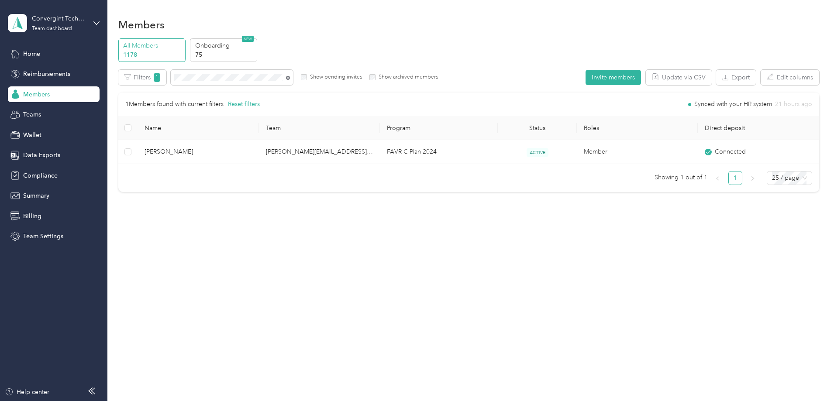
click at [290, 78] on icon at bounding box center [288, 78] width 4 height 4
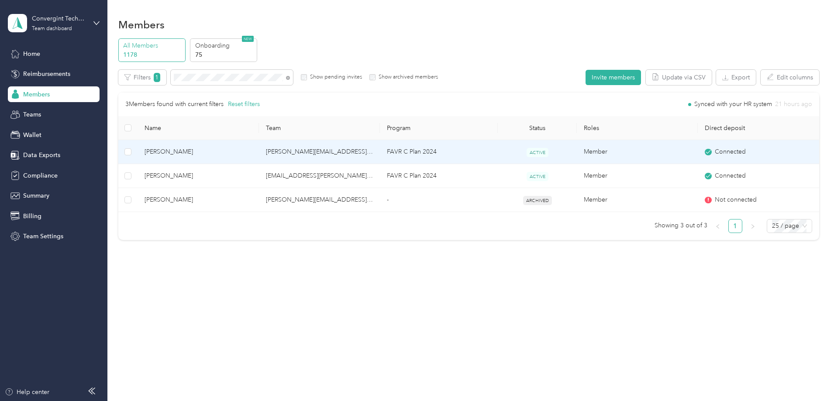
click at [462, 155] on td "FAVR C Plan 2024" at bounding box center [439, 152] width 118 height 24
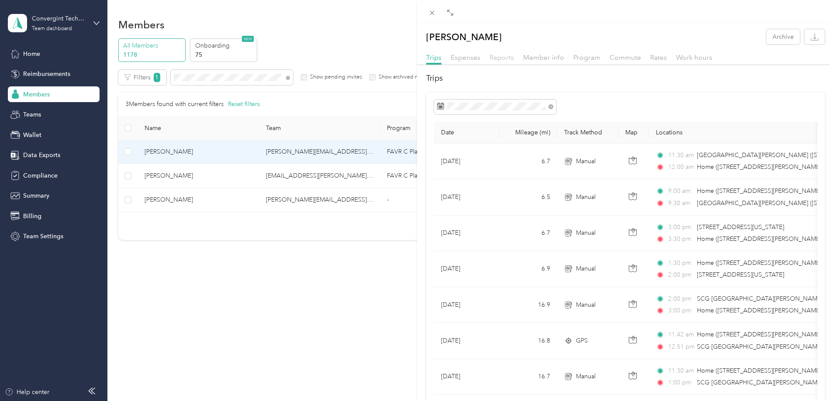
click at [500, 61] on span "Reports" at bounding box center [501, 57] width 24 height 8
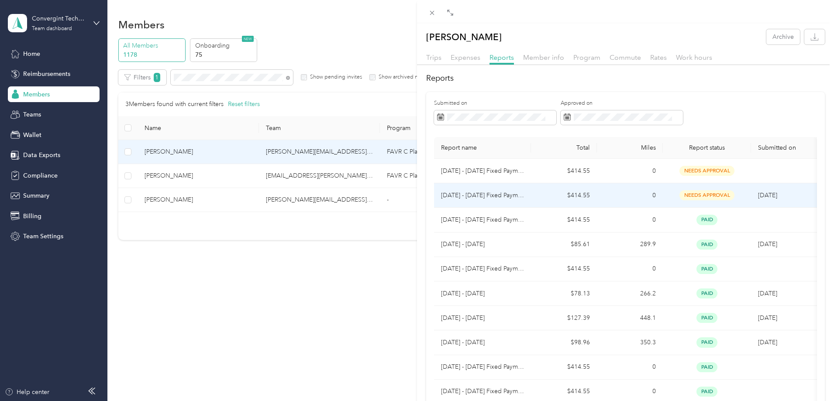
click at [536, 199] on td "$414.55" at bounding box center [564, 195] width 66 height 24
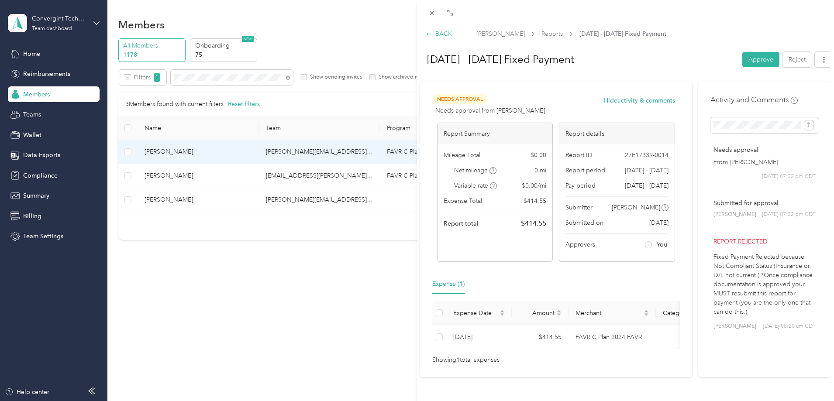
click at [443, 33] on div "BACK" at bounding box center [439, 33] width 26 height 9
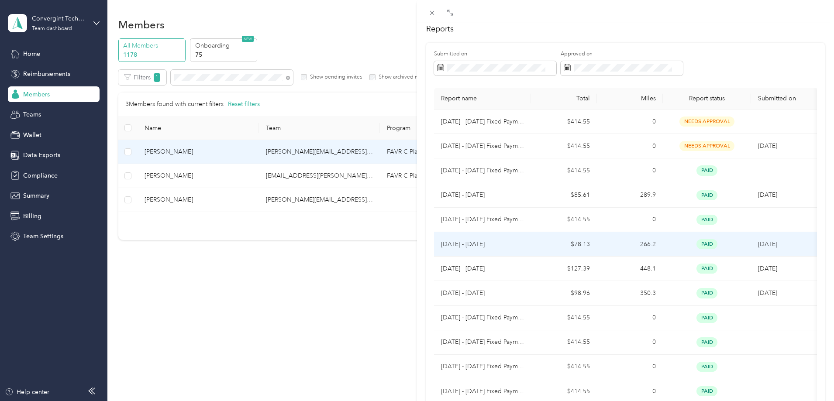
scroll to position [6, 0]
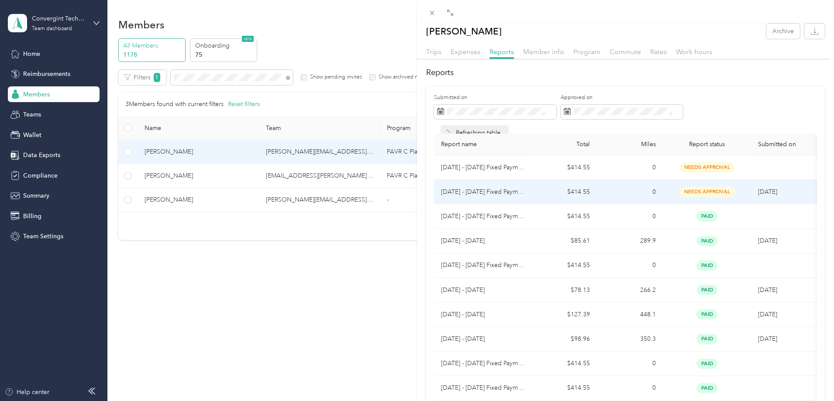
click at [546, 192] on td "$414.55" at bounding box center [564, 192] width 66 height 24
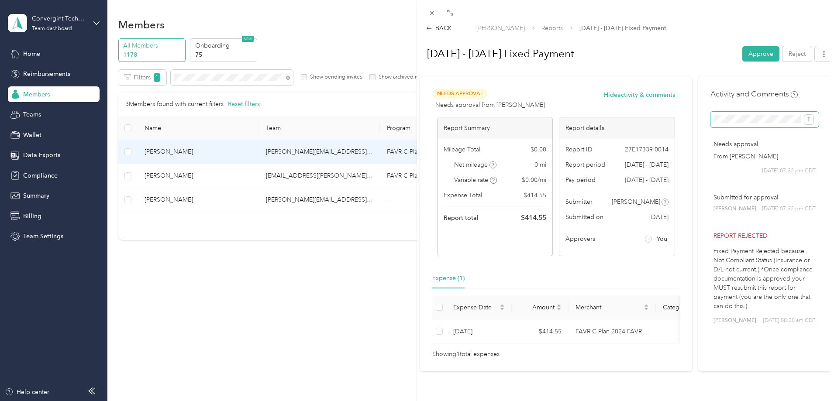
scroll to position [0, 18]
click at [804, 115] on button "submit" at bounding box center [808, 120] width 9 height 10
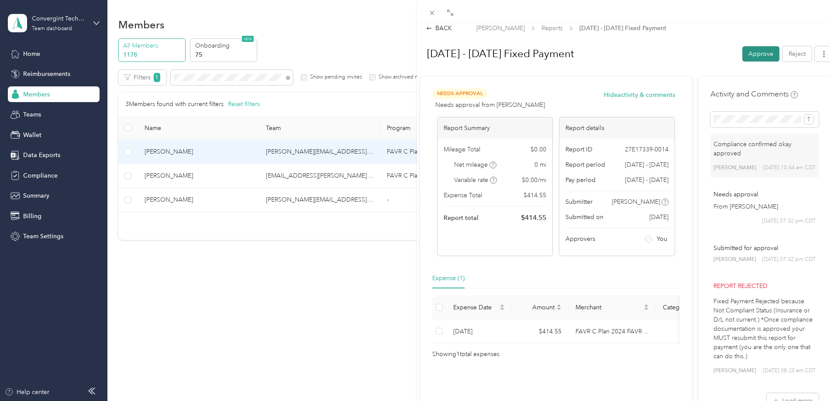
click at [763, 53] on button "Approve" at bounding box center [760, 53] width 37 height 15
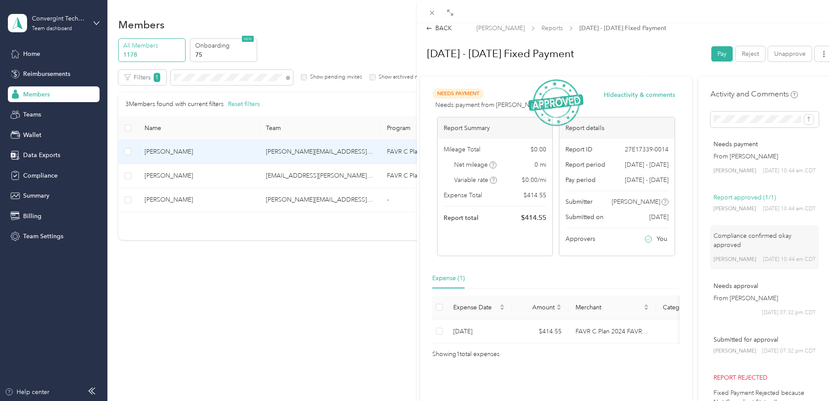
click at [815, 18] on icon at bounding box center [814, 17] width 7 height 8
click at [438, 28] on div "BACK" at bounding box center [439, 28] width 26 height 9
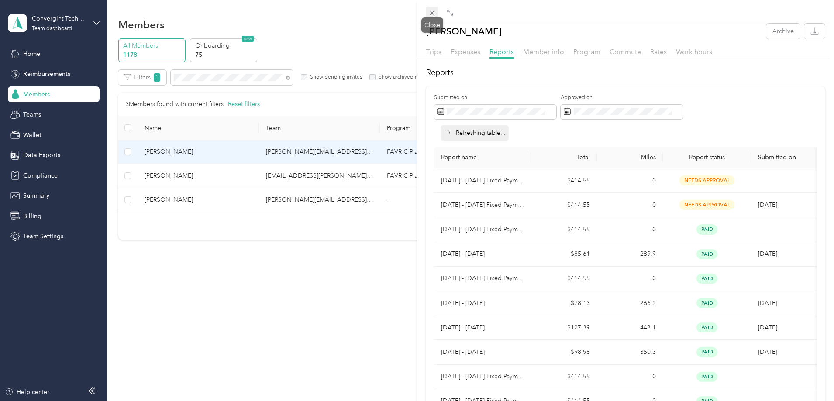
click at [432, 11] on icon at bounding box center [431, 12] width 7 height 7
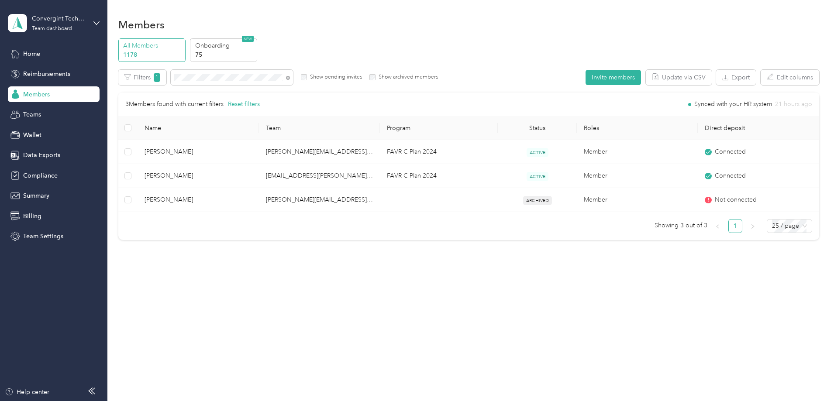
click at [290, 76] on span at bounding box center [288, 77] width 4 height 7
click at [290, 78] on span at bounding box center [286, 77] width 7 height 9
click at [290, 77] on icon at bounding box center [288, 78] width 4 height 4
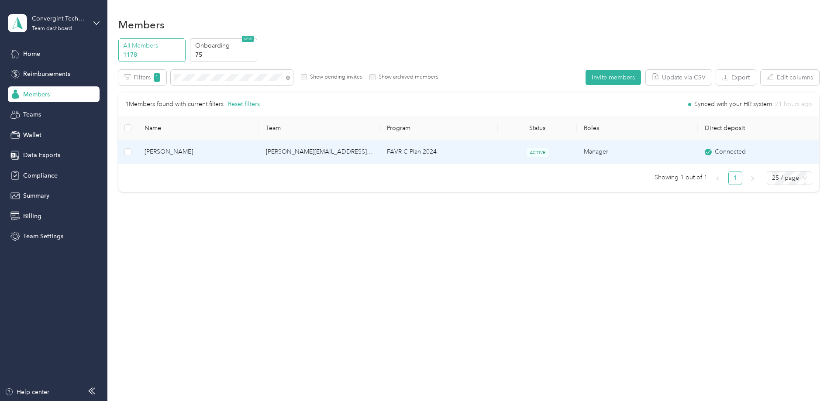
click at [430, 148] on td "FAVR C Plan 2024" at bounding box center [439, 152] width 118 height 24
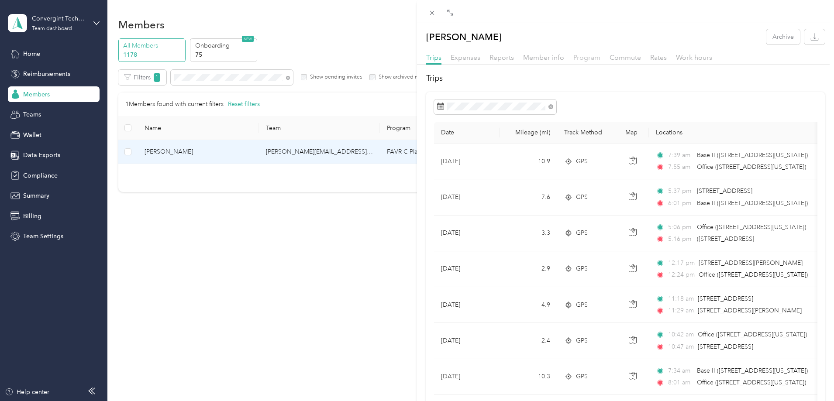
click at [585, 58] on span "Program" at bounding box center [586, 57] width 27 height 8
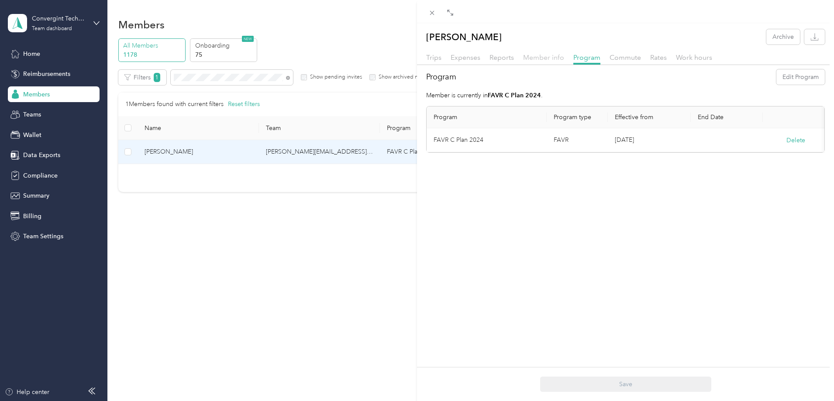
click at [532, 57] on span "Member info" at bounding box center [543, 57] width 41 height 8
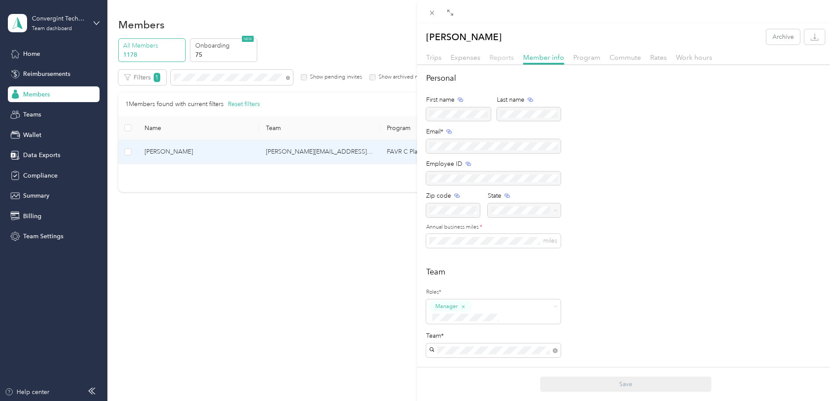
click at [503, 56] on span "Reports" at bounding box center [501, 57] width 24 height 8
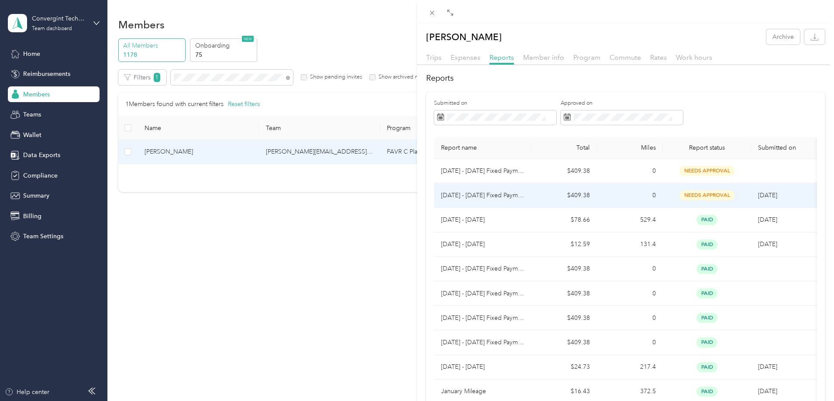
click at [496, 194] on p "[DATE] - [DATE] Fixed Payment" at bounding box center [482, 196] width 83 height 10
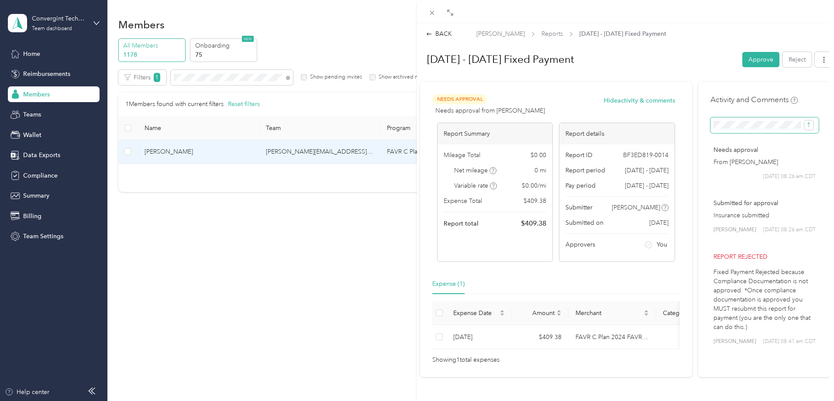
scroll to position [0, 18]
click at [804, 120] on button "submit" at bounding box center [808, 125] width 9 height 10
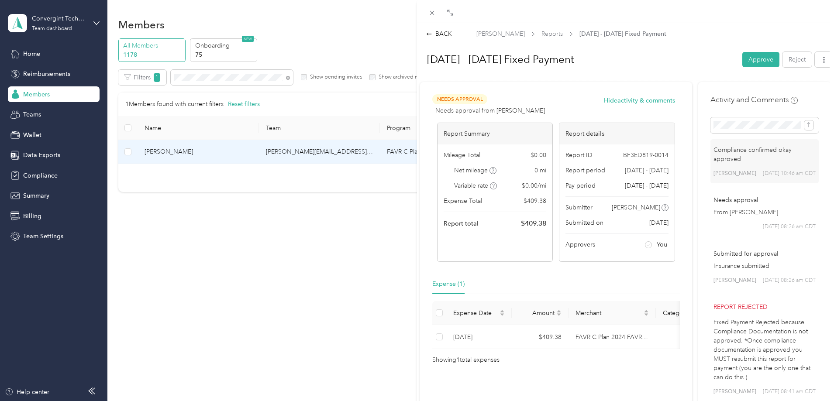
click at [753, 60] on button "Approve" at bounding box center [760, 59] width 37 height 15
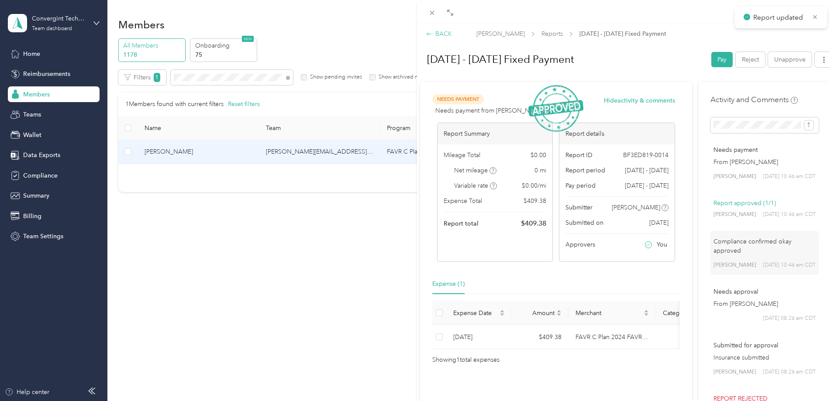
click at [443, 34] on div "BACK" at bounding box center [439, 33] width 26 height 9
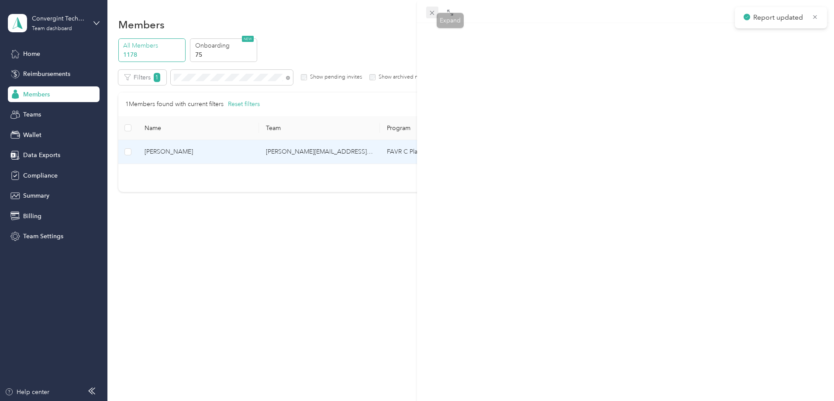
click at [435, 13] on icon at bounding box center [431, 12] width 7 height 7
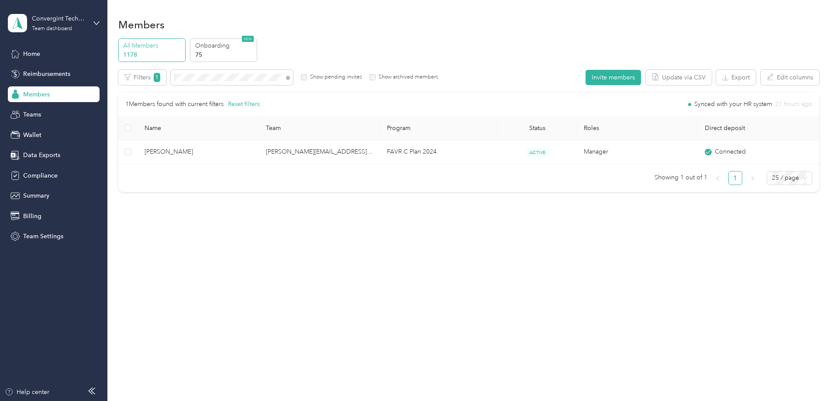
click at [290, 76] on span at bounding box center [288, 77] width 4 height 7
click at [290, 78] on icon at bounding box center [288, 78] width 4 height 4
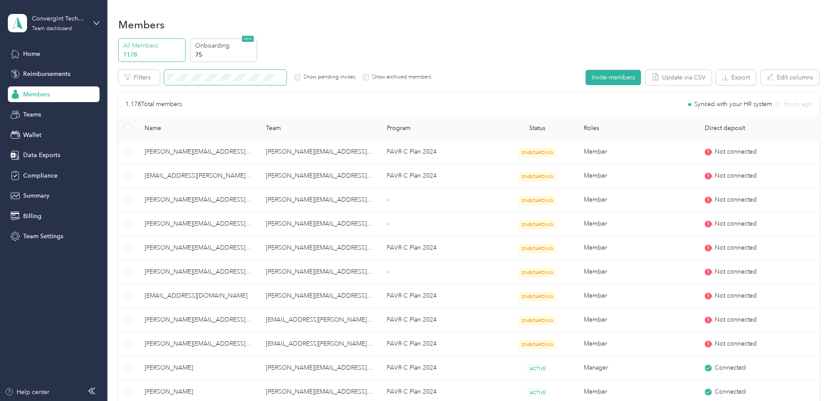
click at [258, 73] on span at bounding box center [225, 77] width 122 height 15
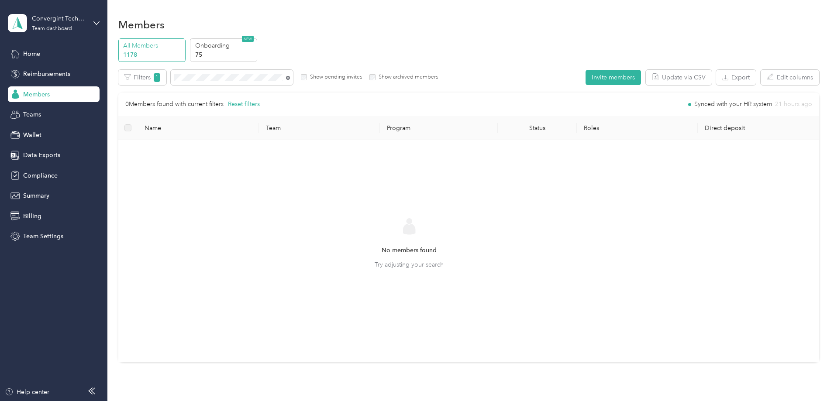
click at [290, 78] on icon at bounding box center [288, 78] width 4 height 4
